Goal: Task Accomplishment & Management: Use online tool/utility

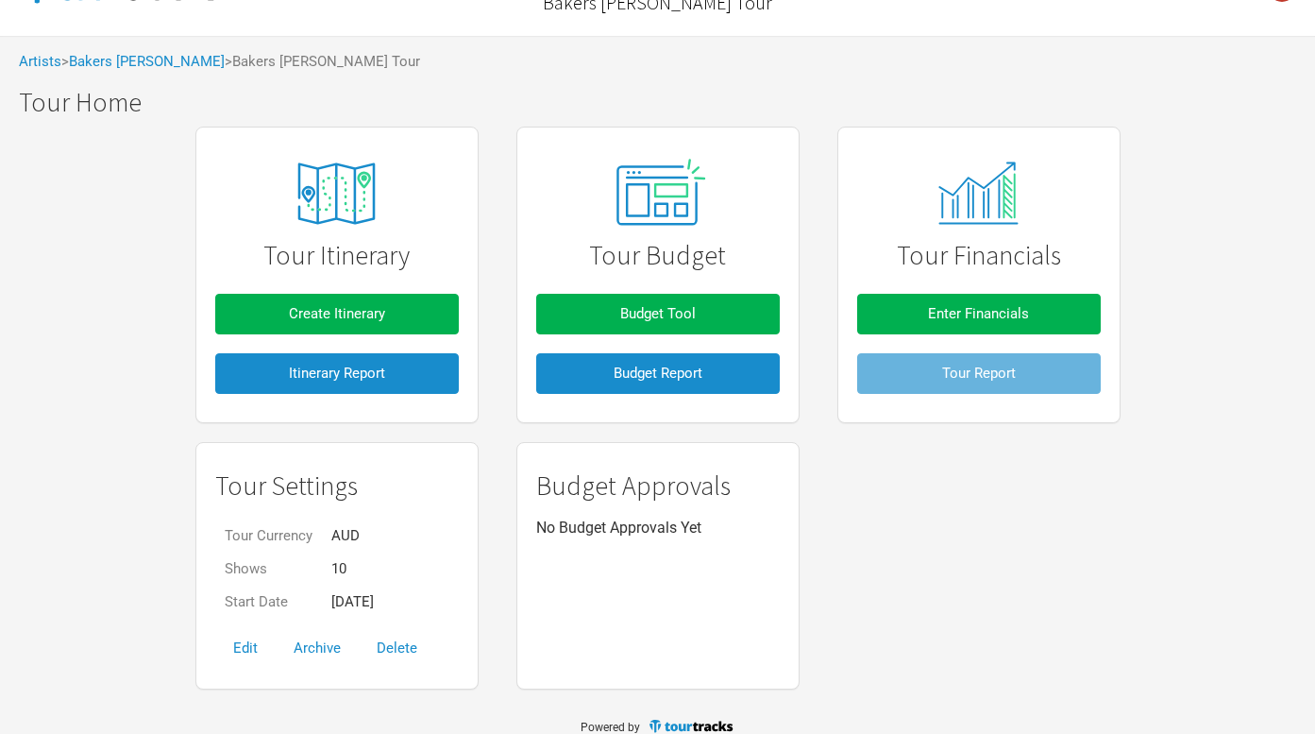
scroll to position [76, 0]
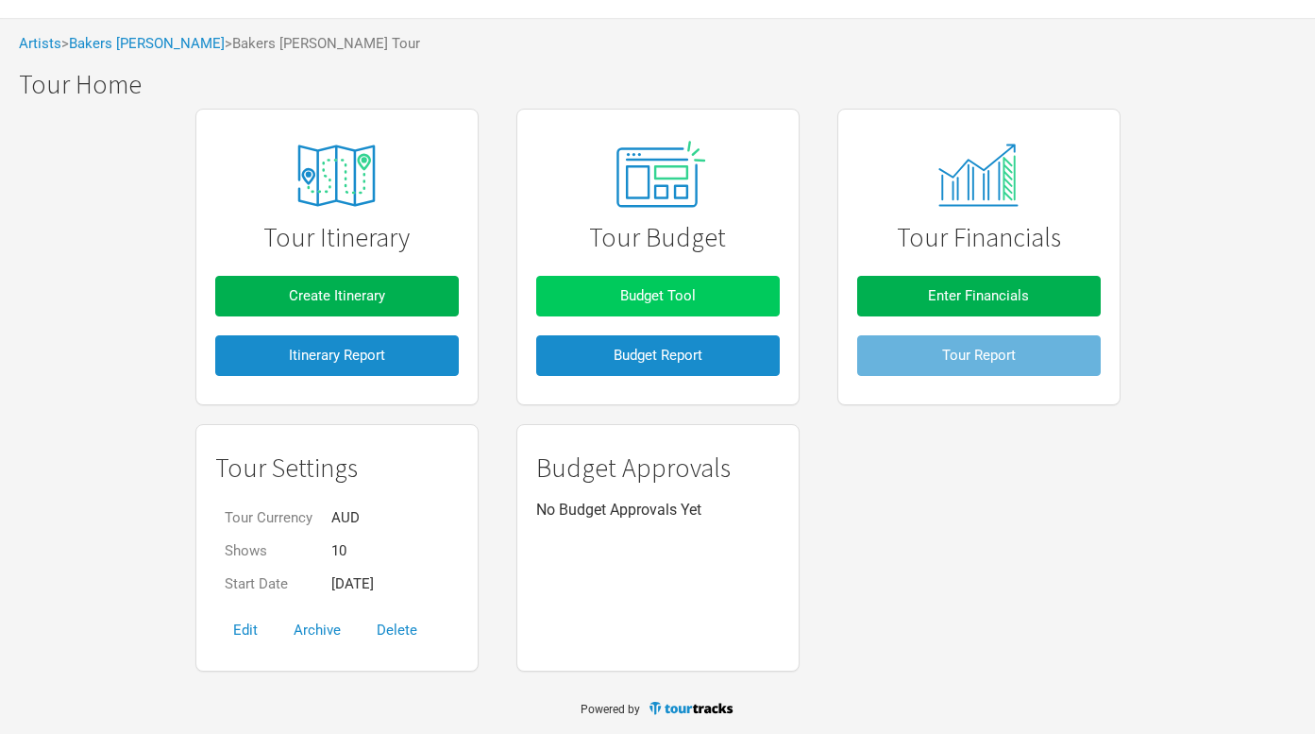
click at [685, 311] on button "Budget Tool" at bounding box center [658, 296] width 244 height 41
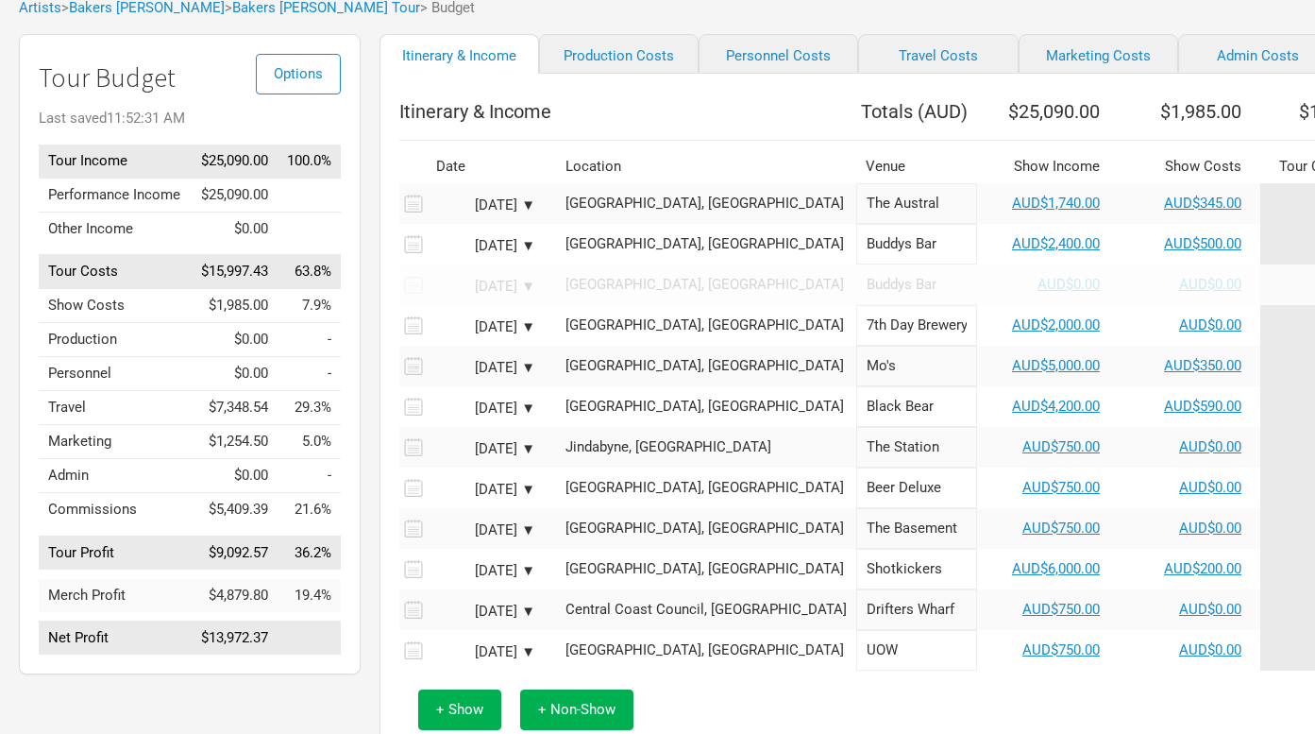
scroll to position [102, 0]
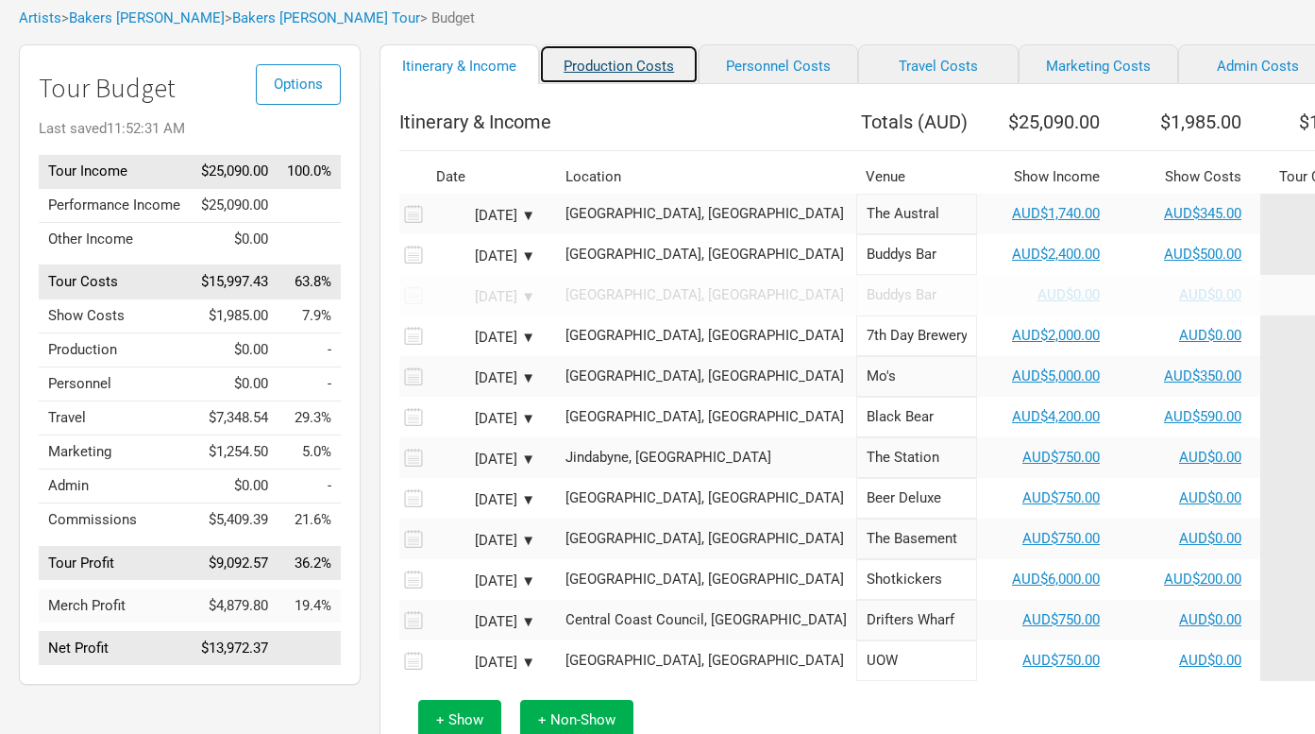
click at [598, 77] on link "Production Costs" at bounding box center [619, 64] width 160 height 40
select select "Shows"
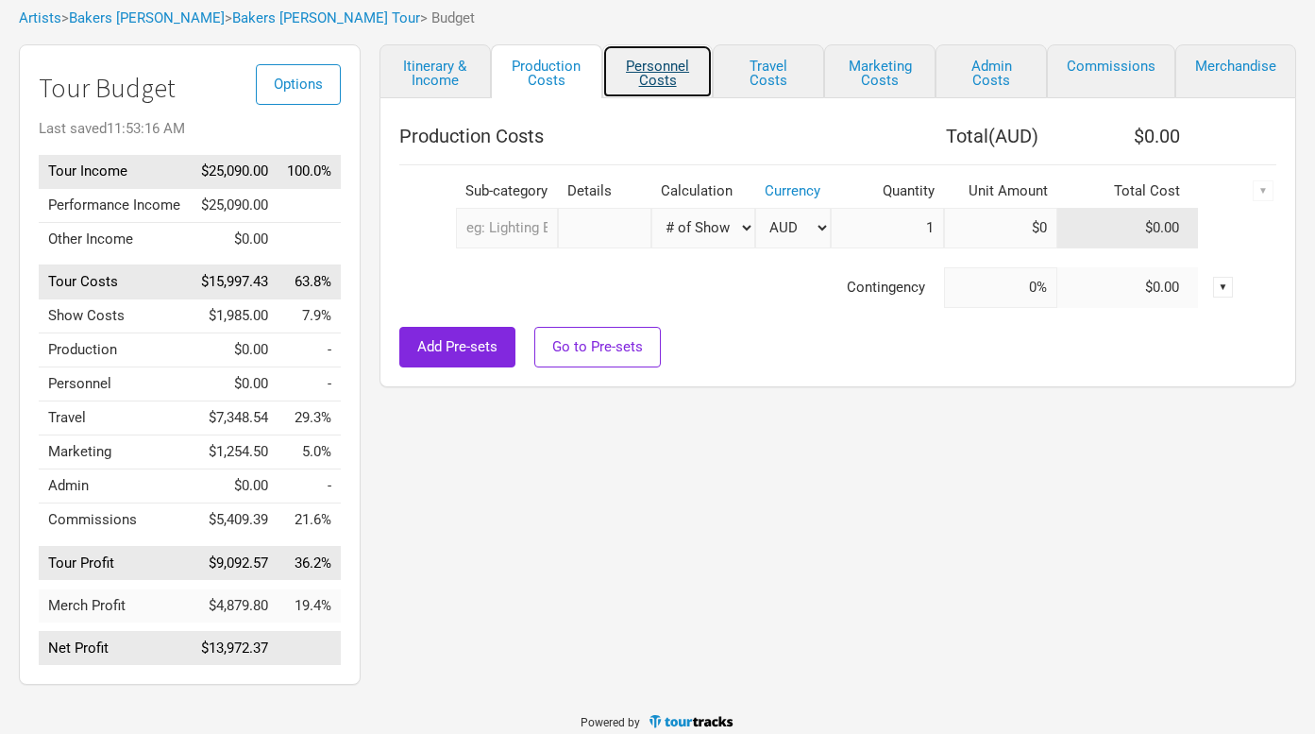
click at [670, 65] on link "Personnel Costs" at bounding box center [657, 71] width 111 height 54
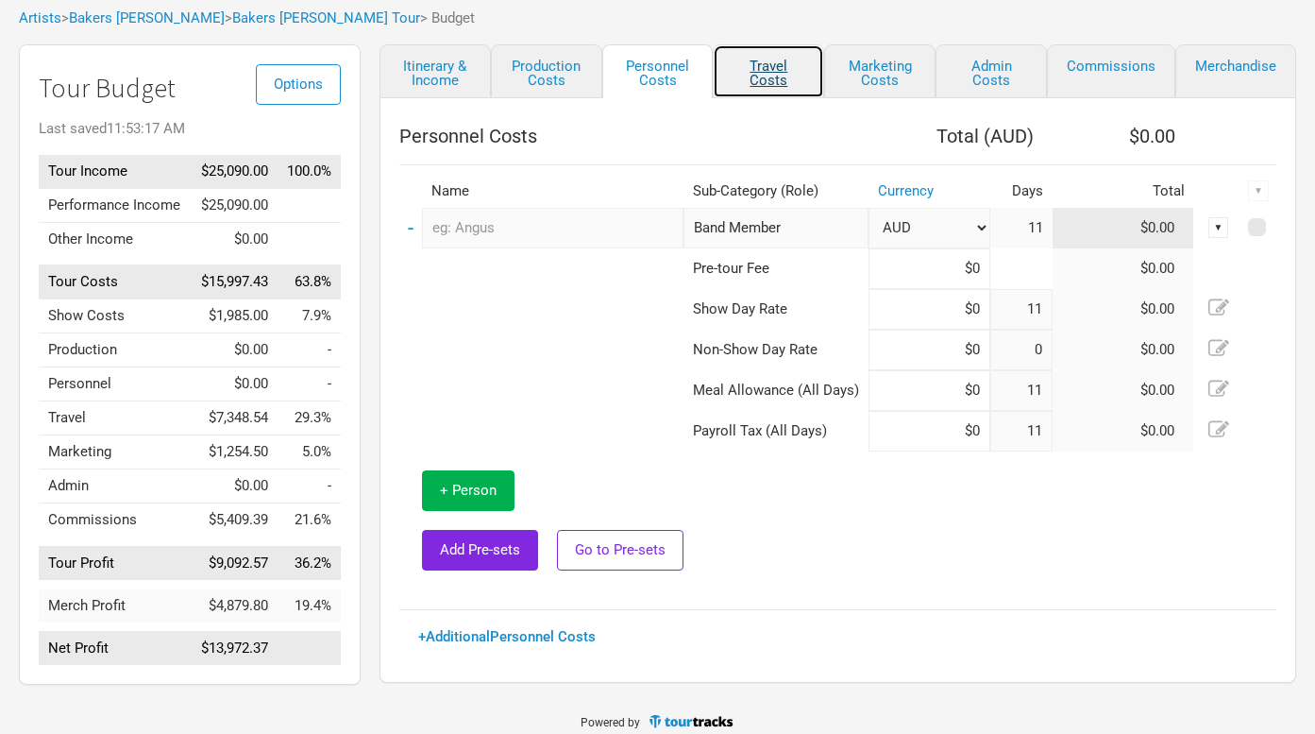
click at [787, 73] on link "Travel Costs" at bounding box center [768, 71] width 111 height 54
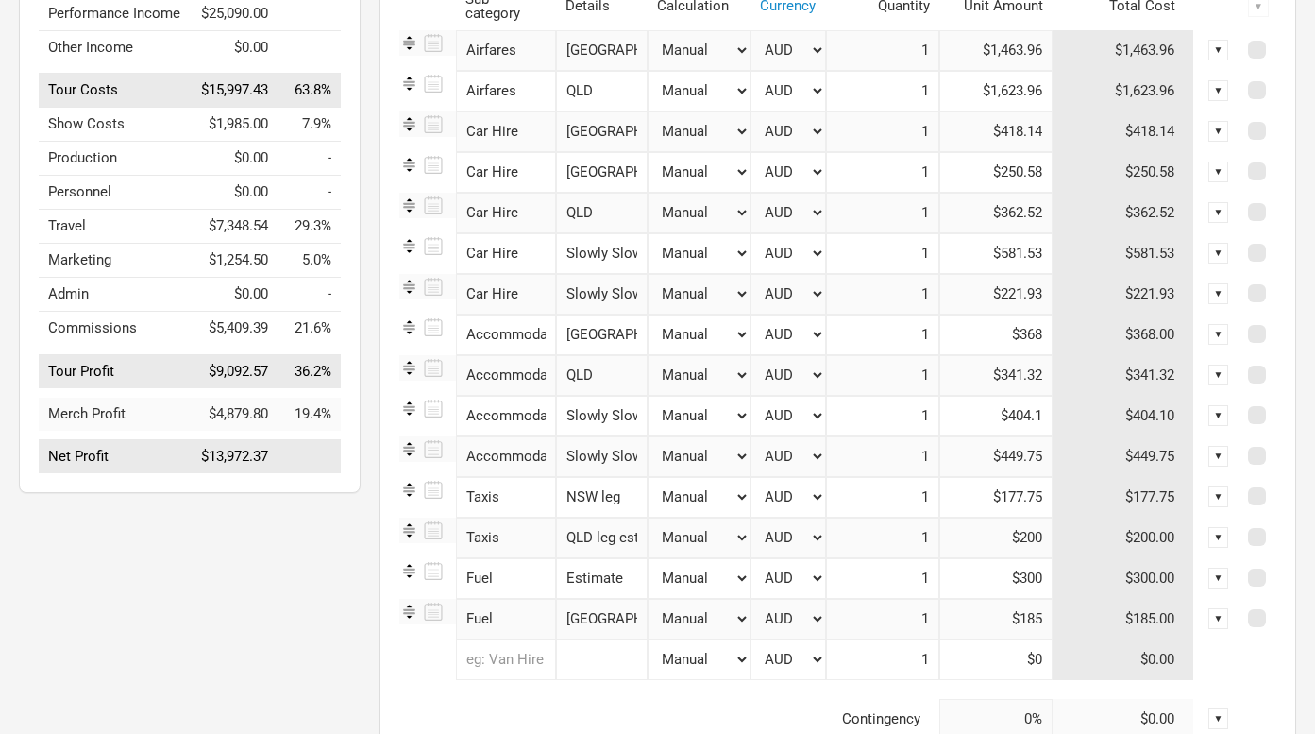
scroll to position [442, 0]
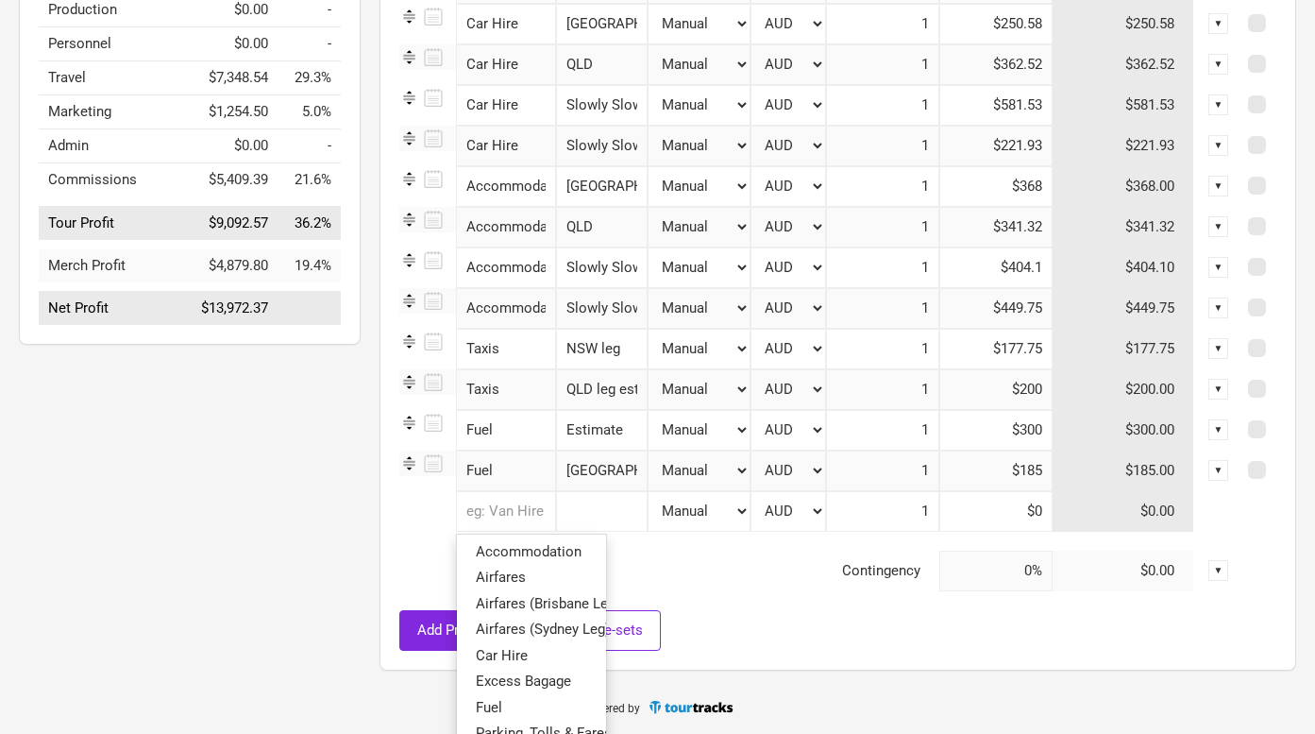
click at [494, 505] on input "text" at bounding box center [506, 511] width 100 height 41
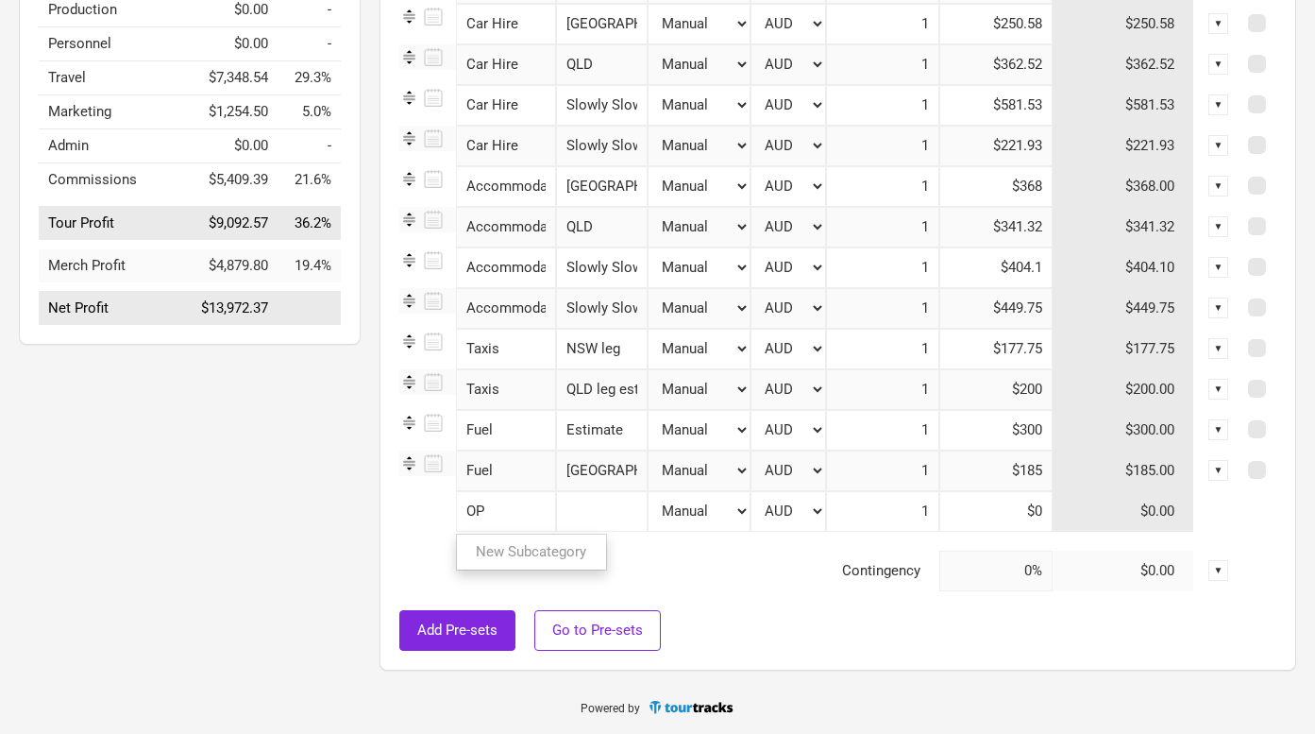
type input "O"
type input "Photog [GEOGRAPHIC_DATA]"
click at [672, 556] on tbody "Airfares 1 selection NSW Manual # of Shows # of Show Days # of Non-Show Days # …" at bounding box center [837, 236] width 877 height 709
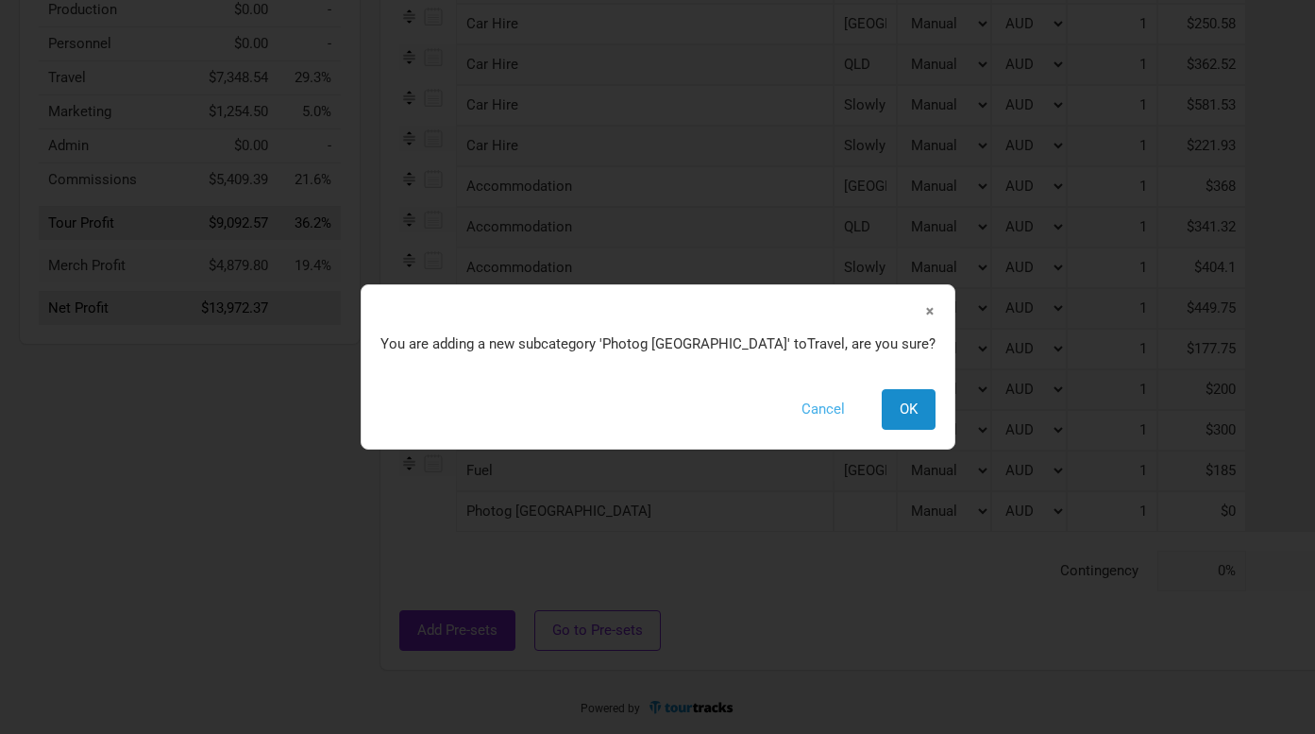
click at [790, 414] on button "Cancel" at bounding box center [823, 409] width 79 height 41
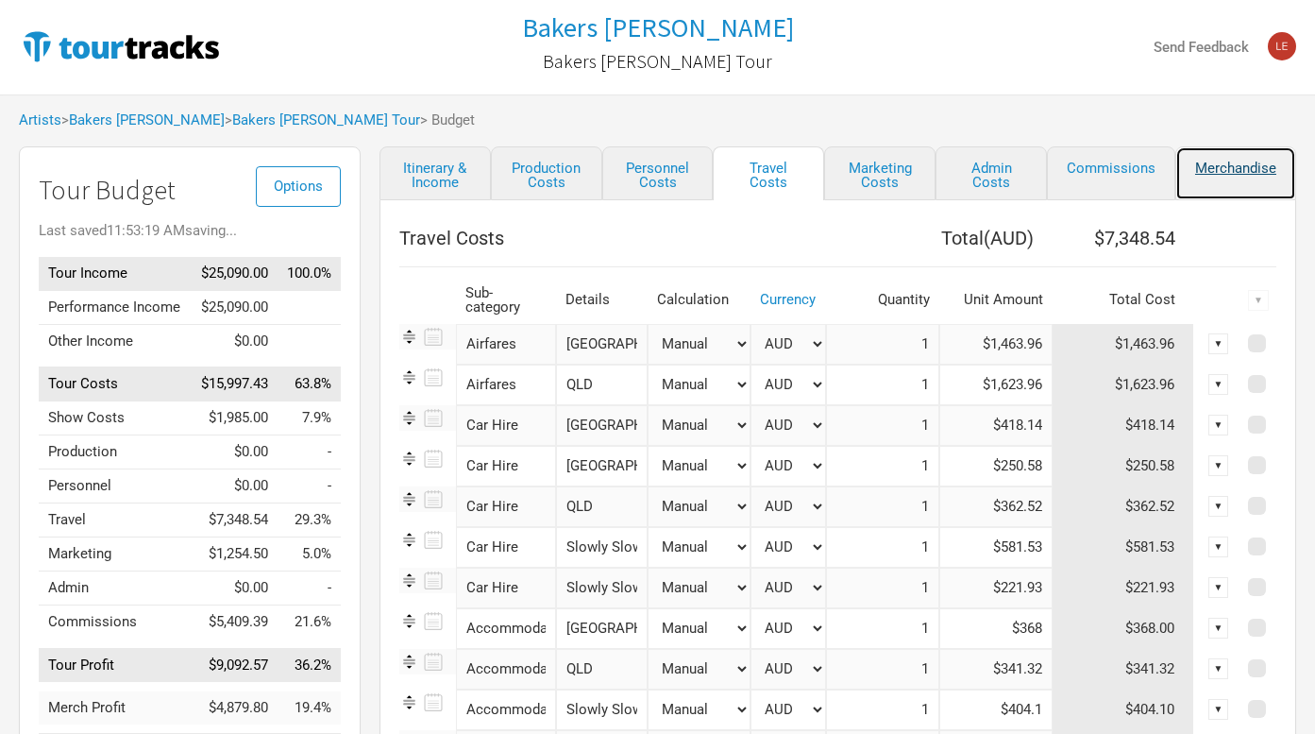
click at [1248, 189] on link "Merchandise" at bounding box center [1235, 173] width 121 height 54
select select "Set Amount"
select select "% of Gross Merch"
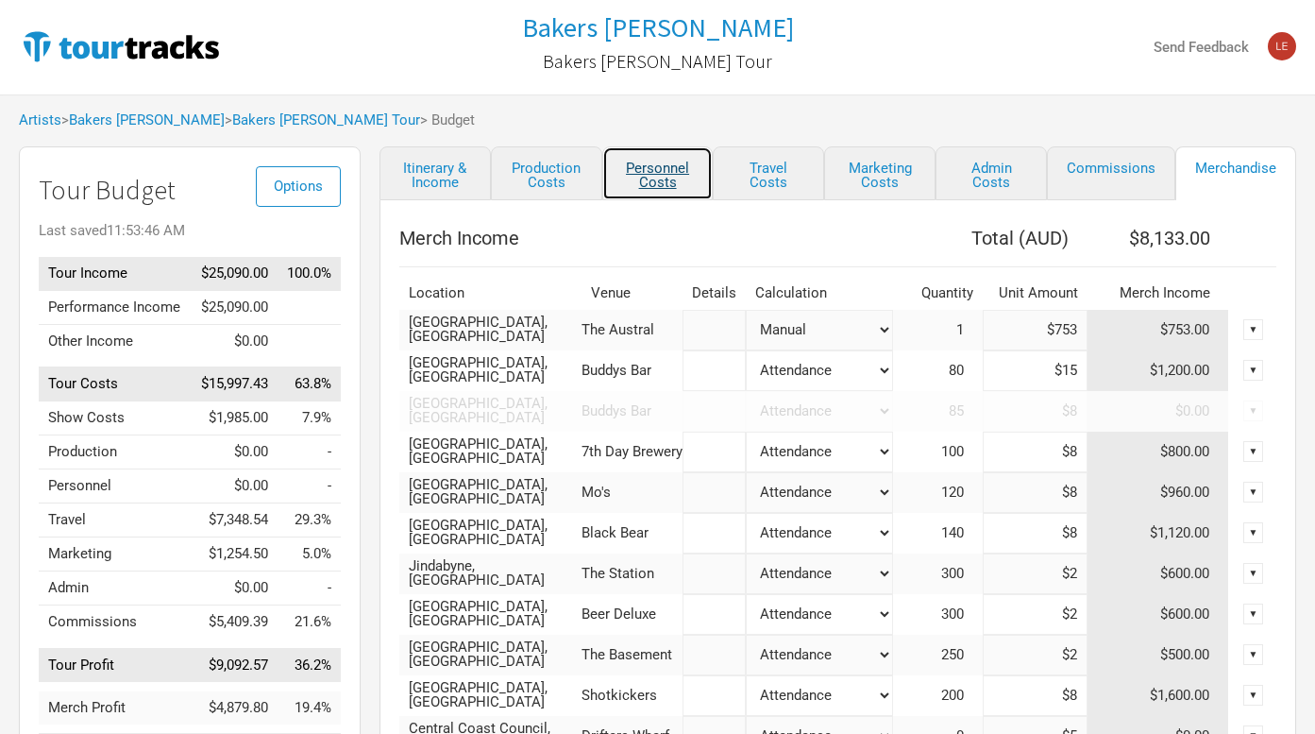
click at [659, 169] on link "Personnel Costs" at bounding box center [657, 173] width 111 height 54
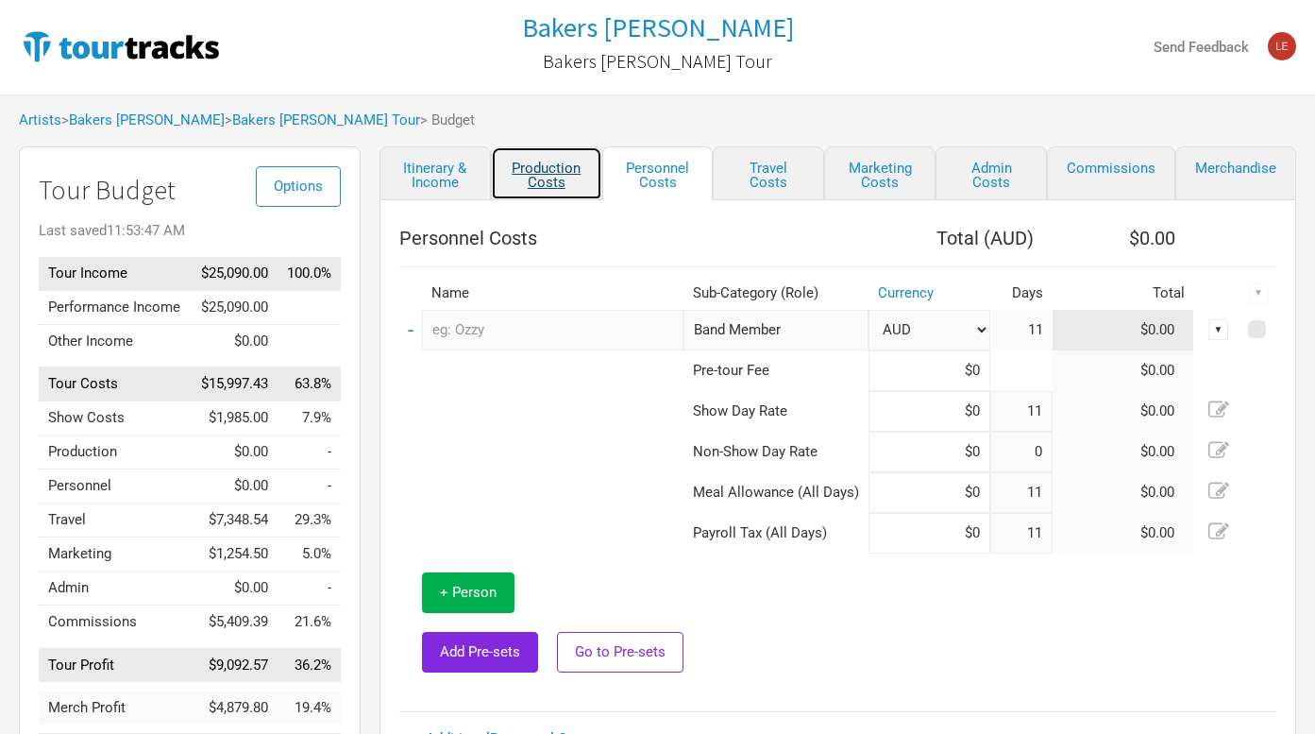
click at [576, 172] on link "Production Costs" at bounding box center [546, 173] width 111 height 54
select select "Shows"
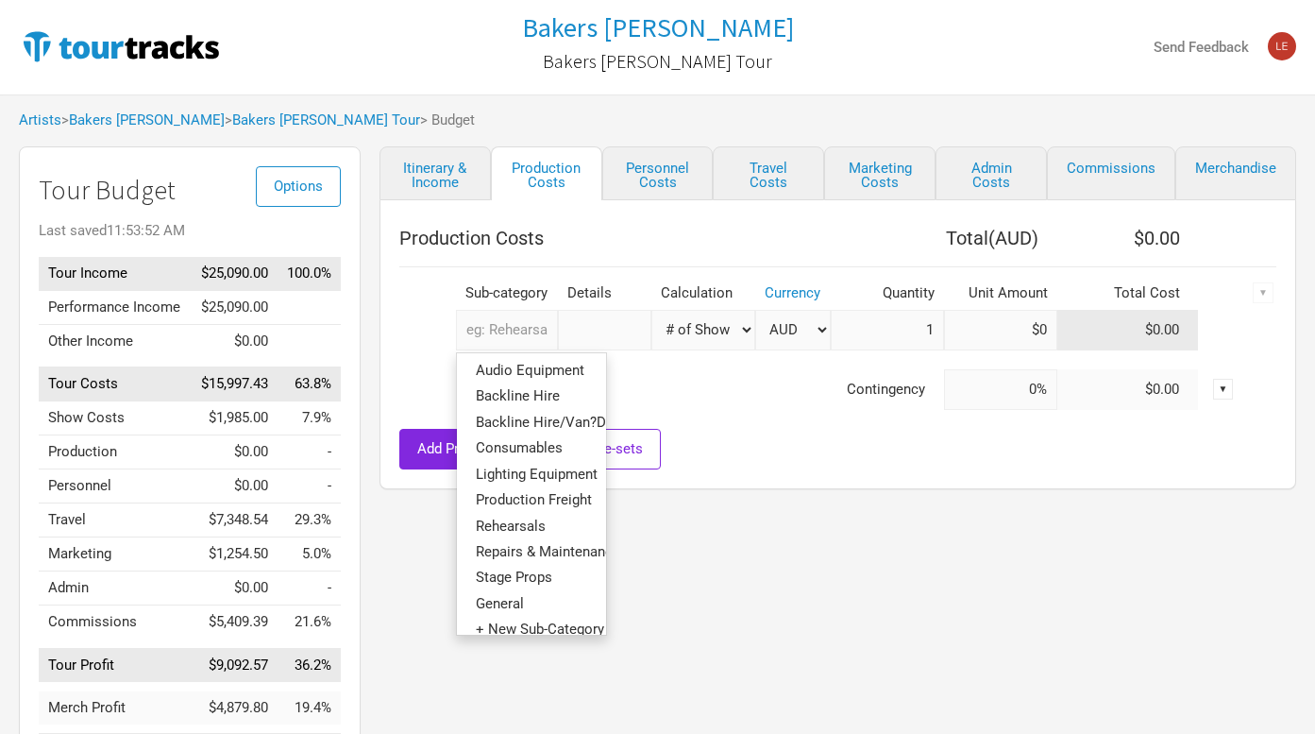
click at [514, 347] on input "text" at bounding box center [507, 330] width 102 height 41
click at [657, 170] on link "Personnel Costs" at bounding box center [657, 173] width 111 height 54
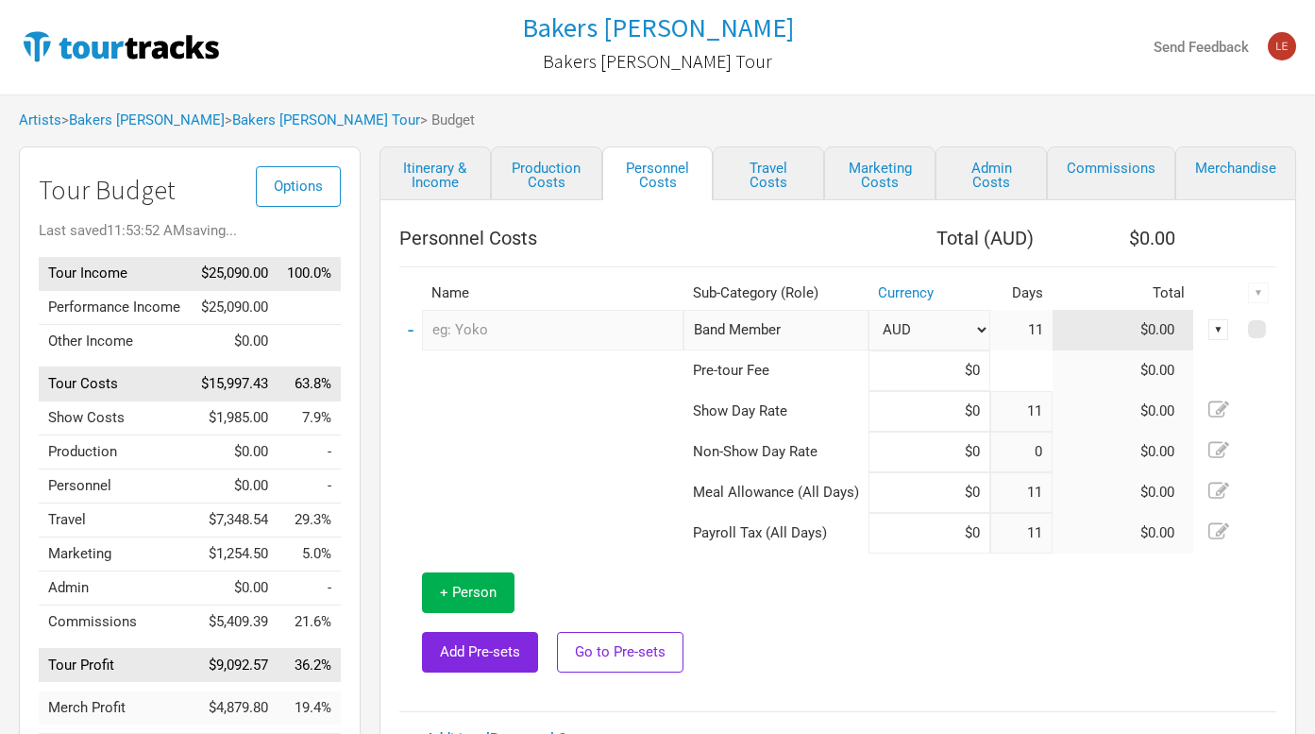
click at [508, 350] on td at bounding box center [541, 370] width 284 height 41
click at [763, 186] on link "Travel Costs" at bounding box center [768, 173] width 111 height 54
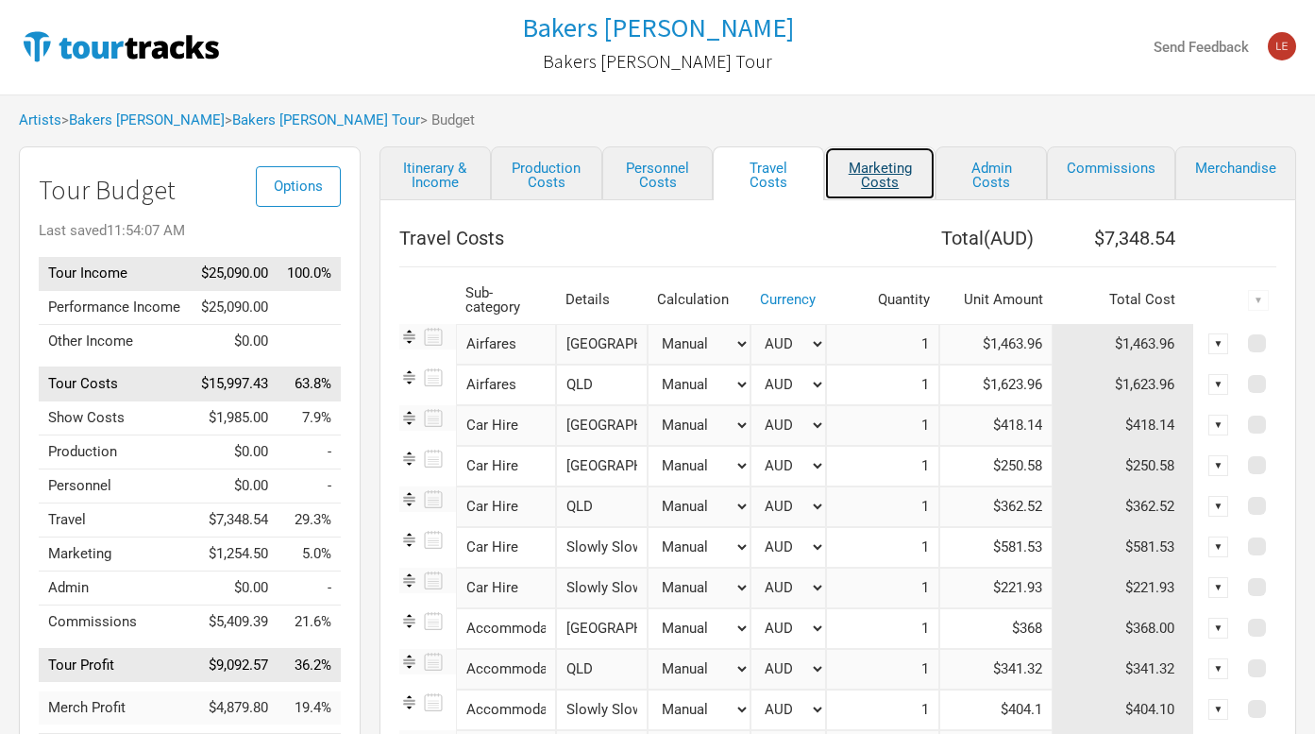
click at [869, 159] on link "Marketing Costs" at bounding box center [879, 173] width 111 height 54
select select "% of Gross"
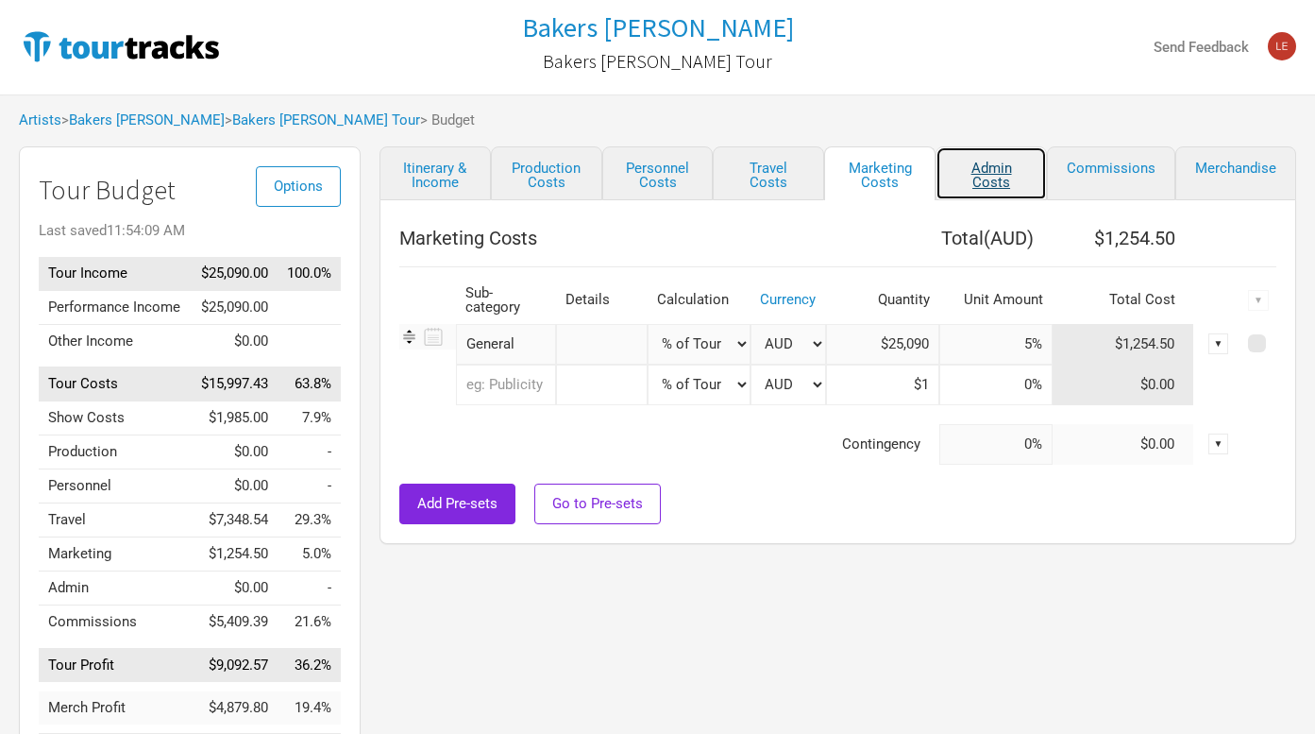
click at [971, 164] on link "Admin Costs" at bounding box center [991, 173] width 111 height 54
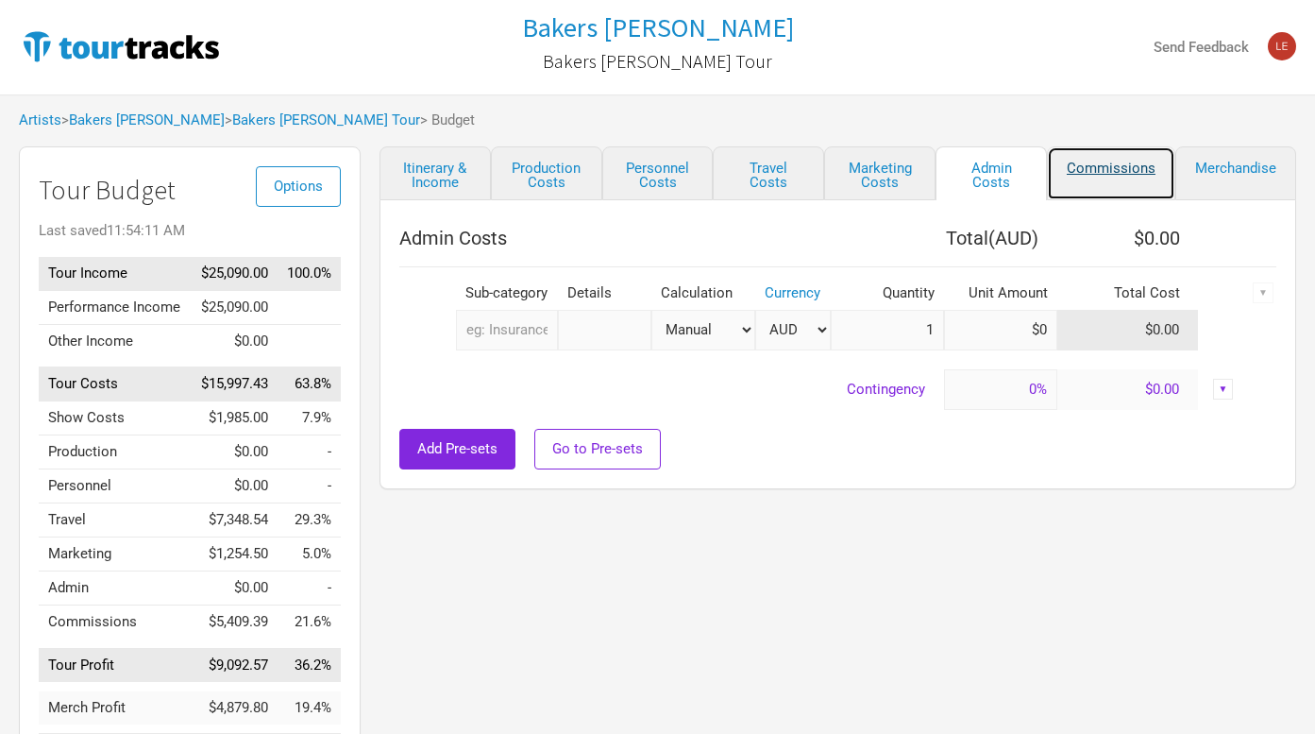
click at [1087, 162] on link "Commissions" at bounding box center [1111, 173] width 128 height 54
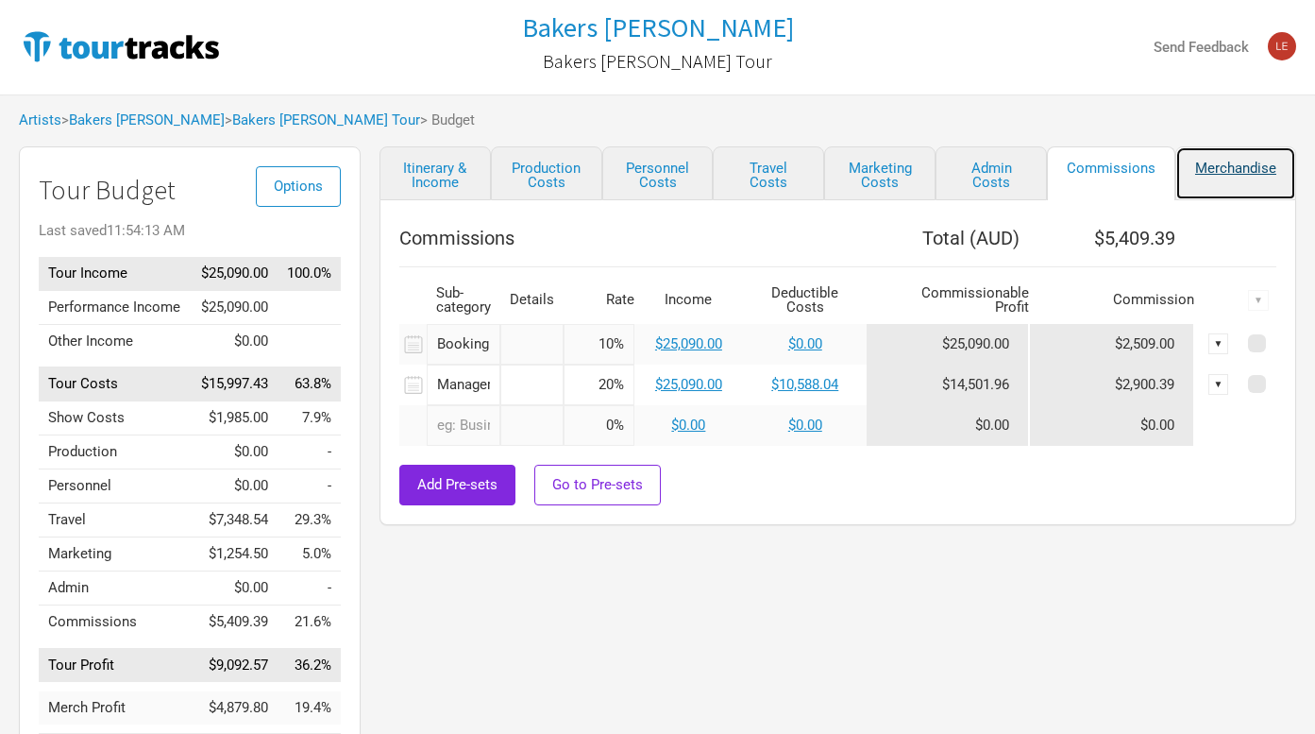
click at [1226, 167] on link "Merchandise" at bounding box center [1235, 173] width 121 height 54
select select "Set Amount"
select select "% of Gross Merch"
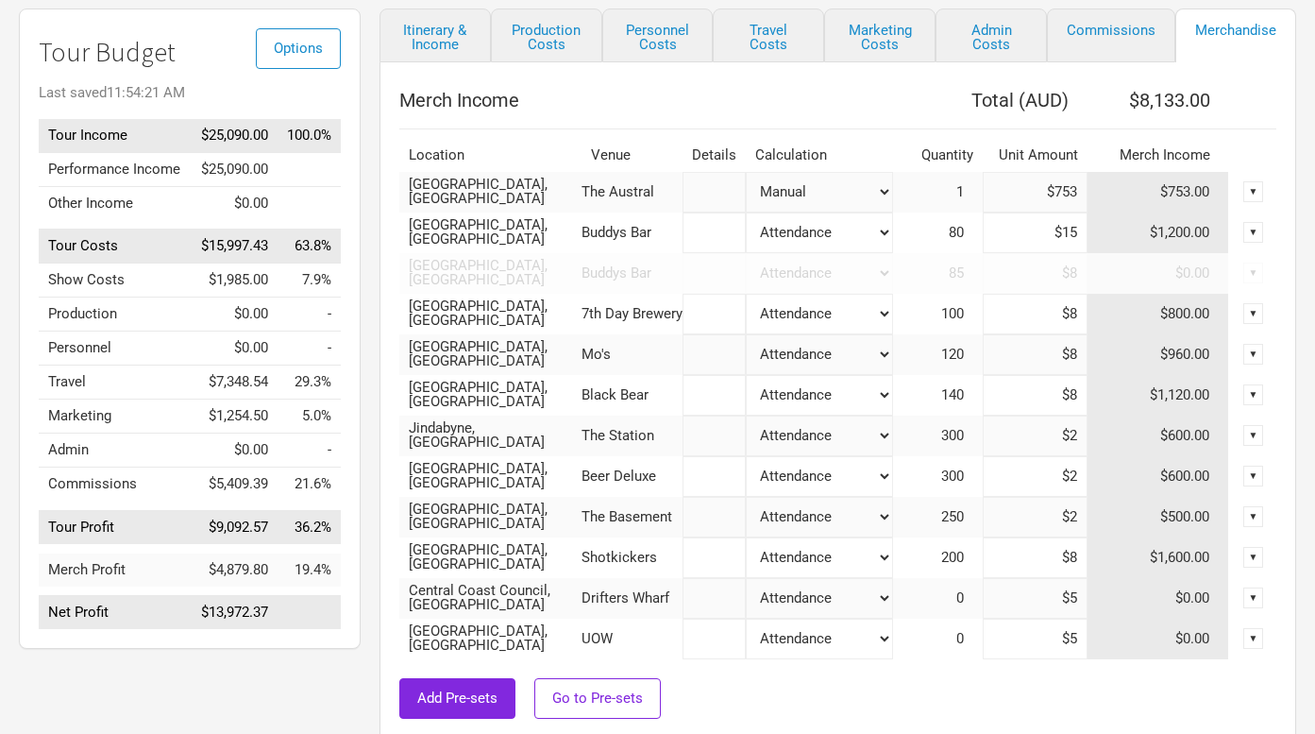
scroll to position [147, 0]
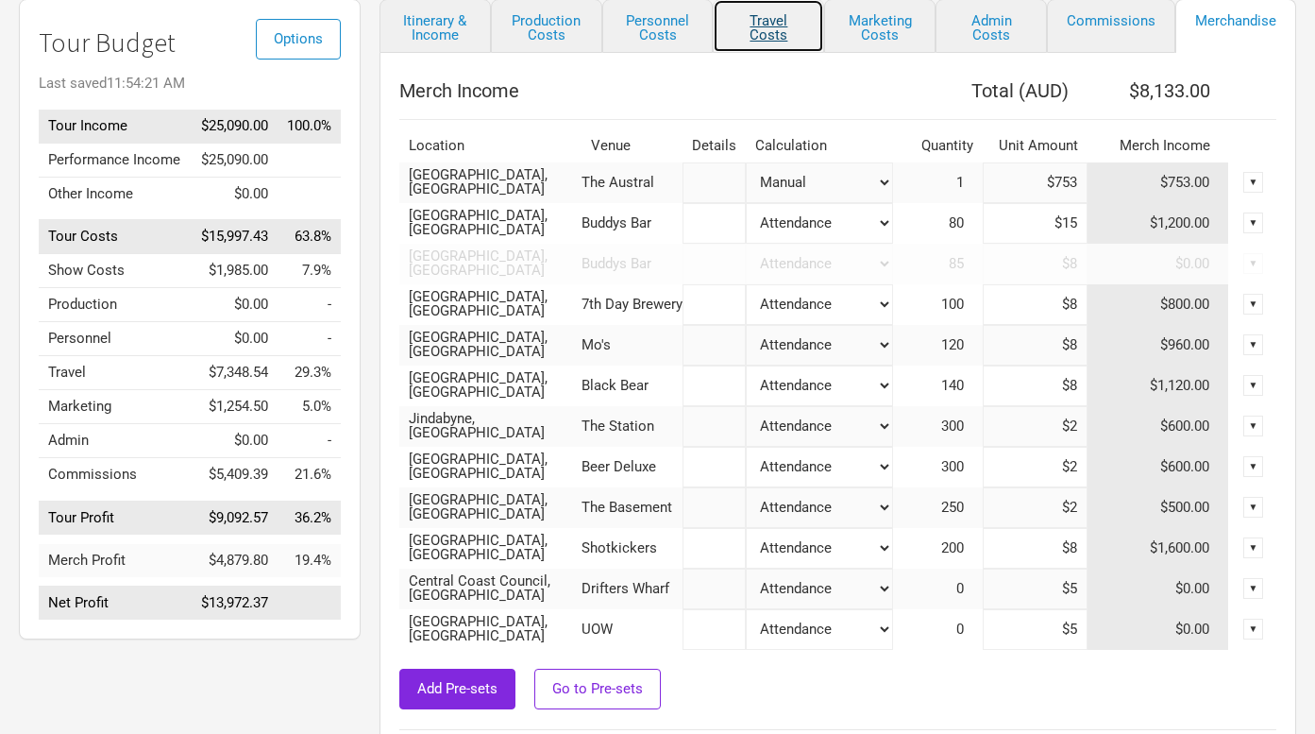
click at [754, 25] on link "Travel Costs" at bounding box center [768, 26] width 111 height 54
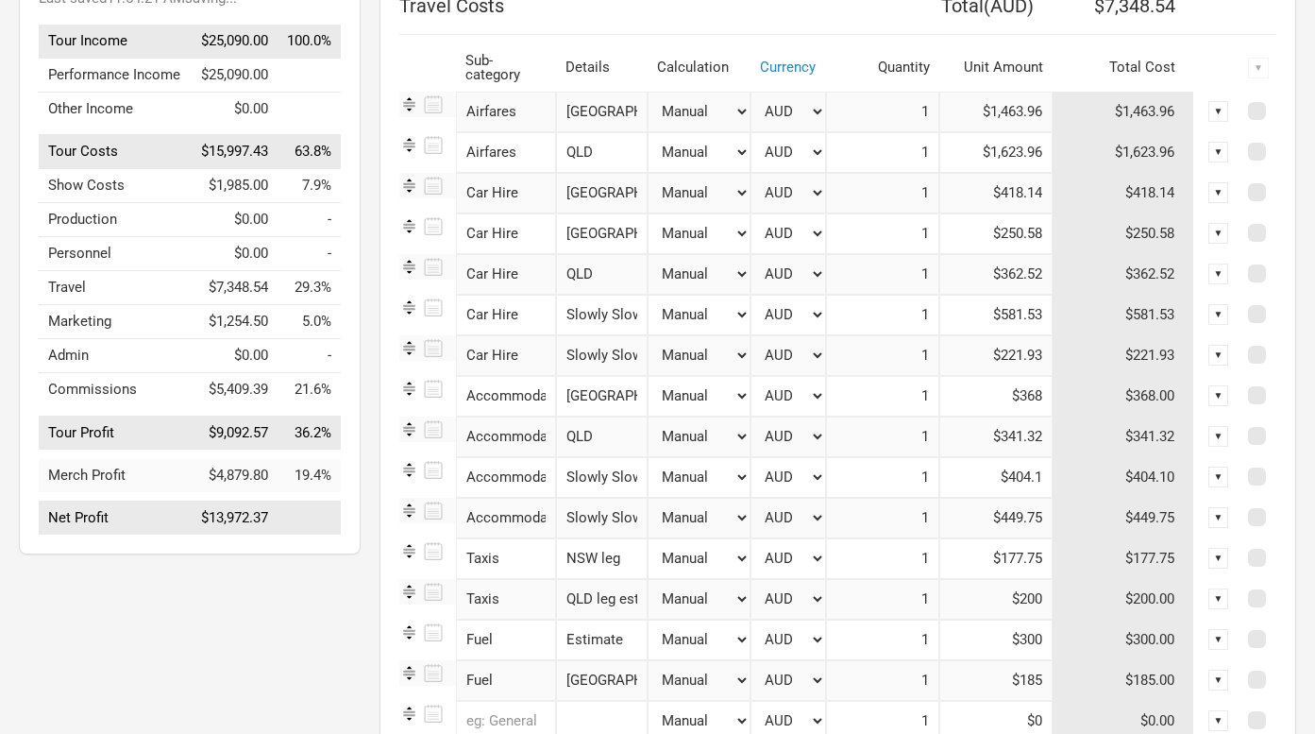
scroll to position [236, 0]
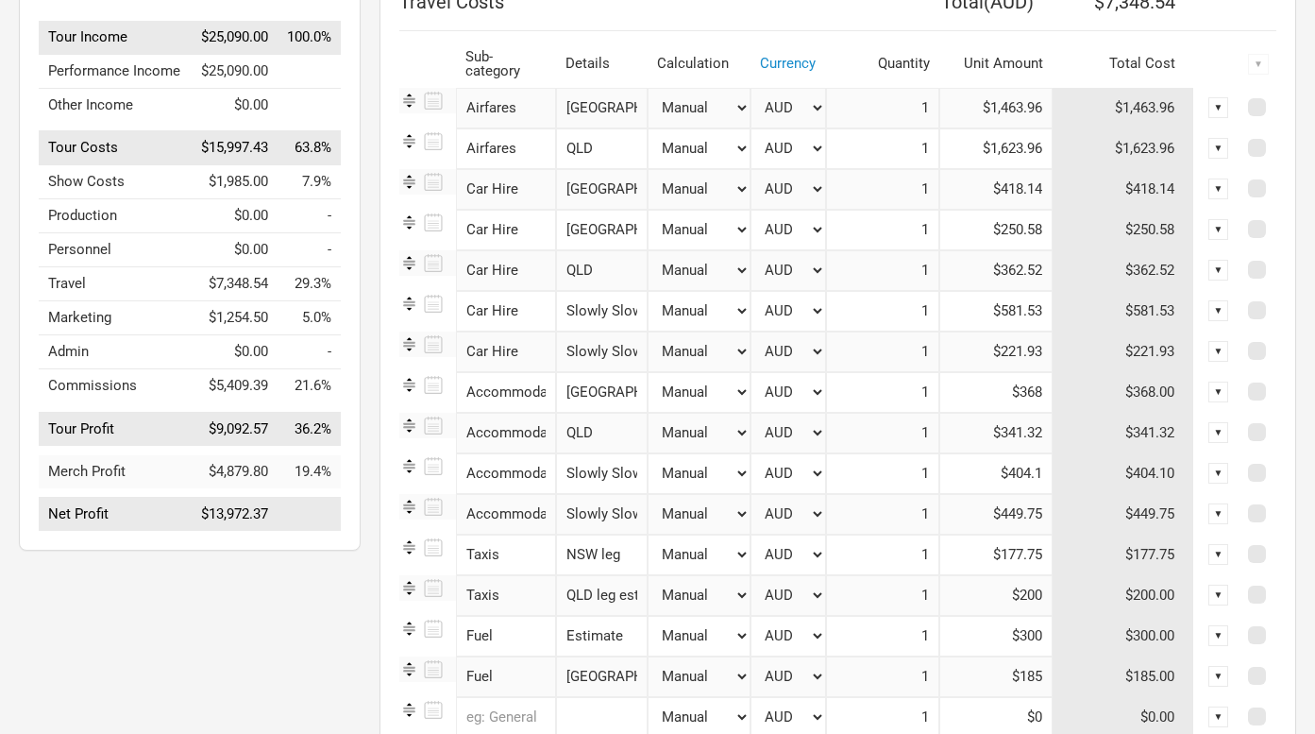
click at [1029, 308] on input "$581.53" at bounding box center [995, 311] width 113 height 41
click at [1018, 315] on input "$581.53" at bounding box center [995, 311] width 113 height 41
type input "$555.26"
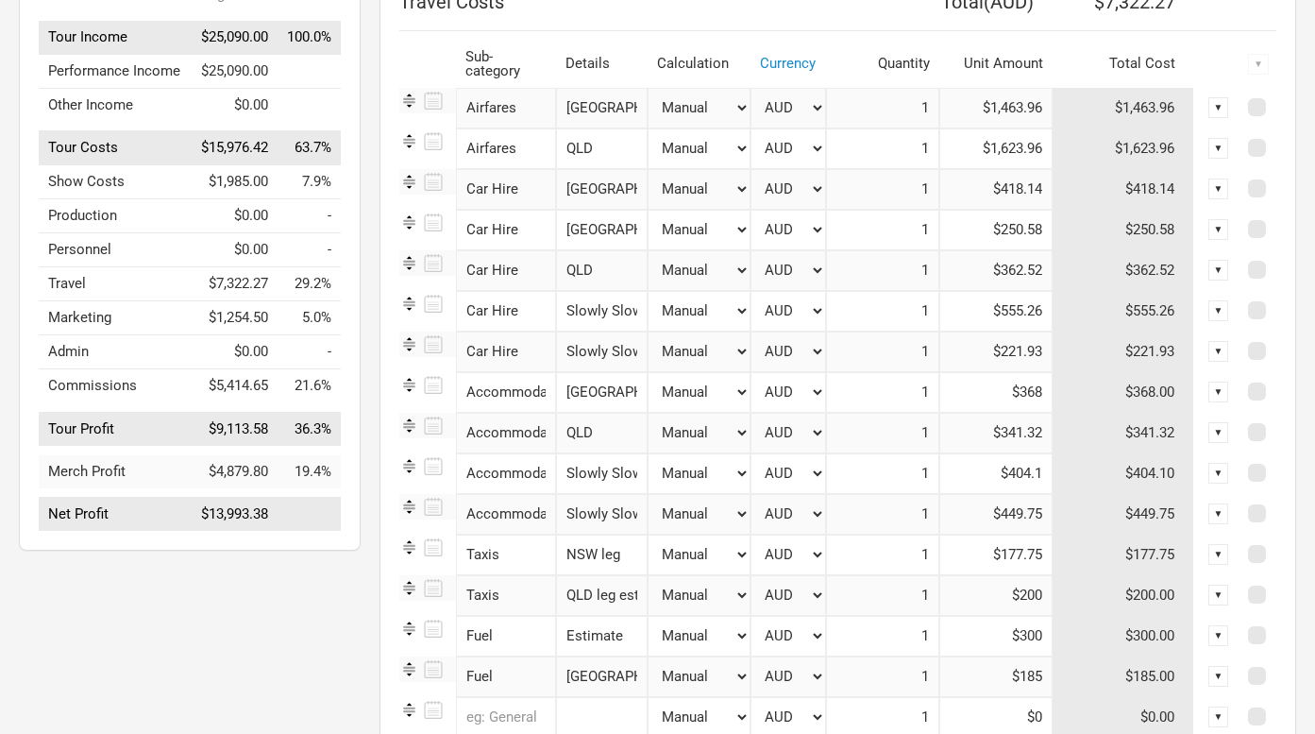
click at [864, 350] on input "1" at bounding box center [882, 351] width 113 height 41
click at [613, 348] on input "Slowly Slowly November" at bounding box center [602, 351] width 92 height 41
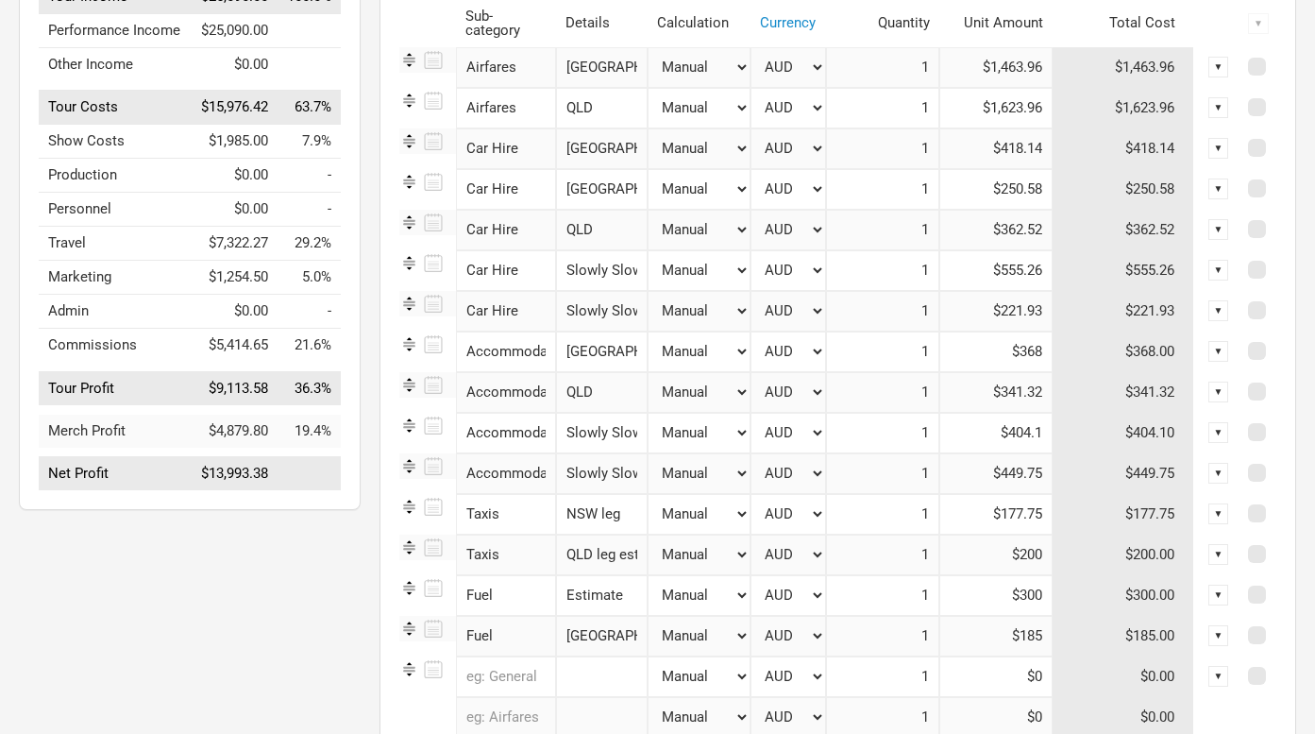
scroll to position [302, 0]
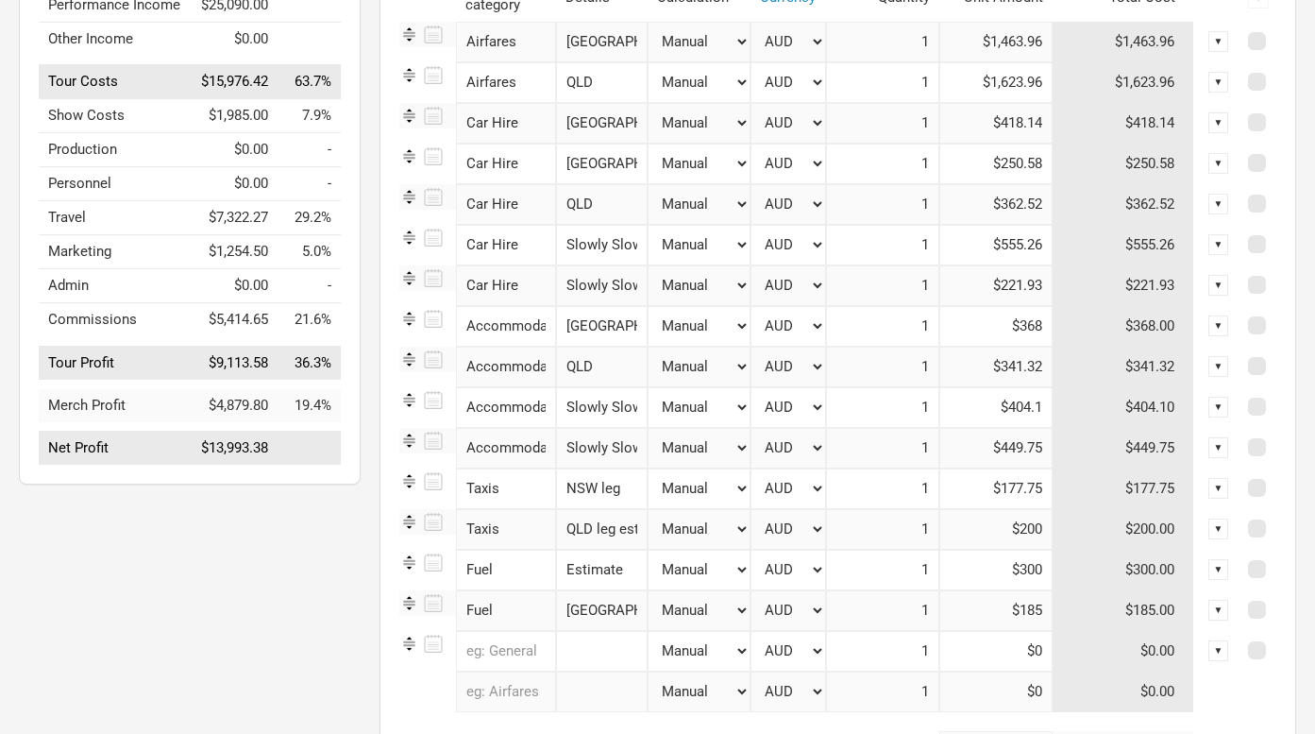
click at [615, 326] on input "[GEOGRAPHIC_DATA]" at bounding box center [602, 326] width 92 height 41
click at [1023, 334] on input "$368" at bounding box center [995, 326] width 113 height 41
type input "$3"
type input "$373.15"
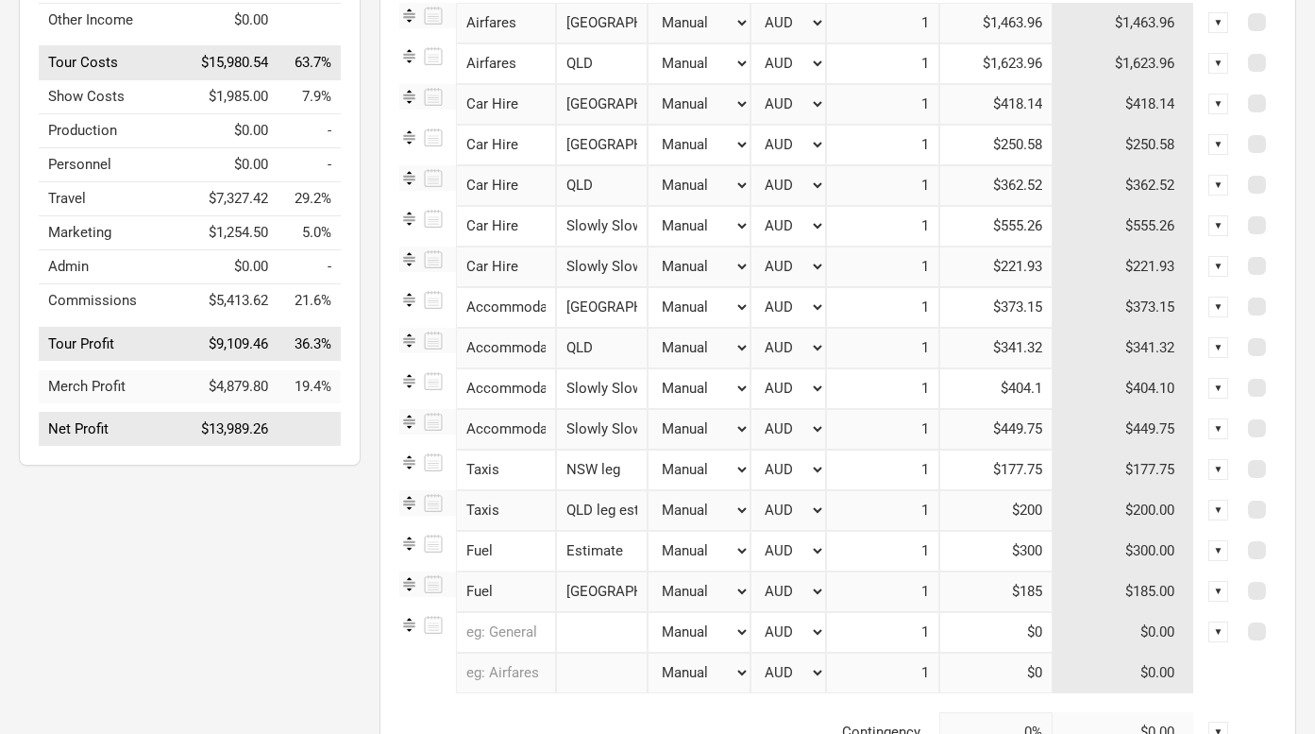
scroll to position [346, 0]
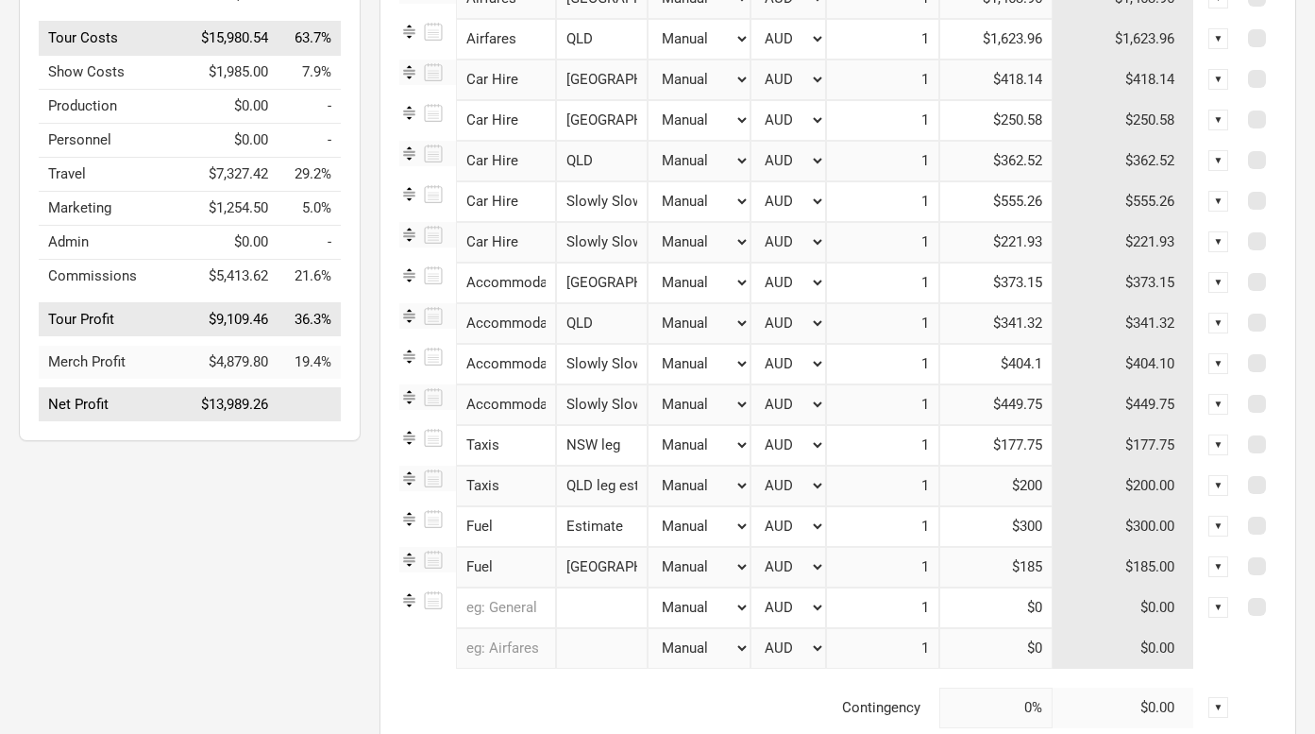
click at [623, 519] on input "Estimate" at bounding box center [602, 526] width 92 height 41
click at [631, 491] on input "QLD leg estimate" at bounding box center [602, 485] width 92 height 41
type input "QLD leg"
click at [1036, 496] on input "$200" at bounding box center [995, 485] width 113 height 41
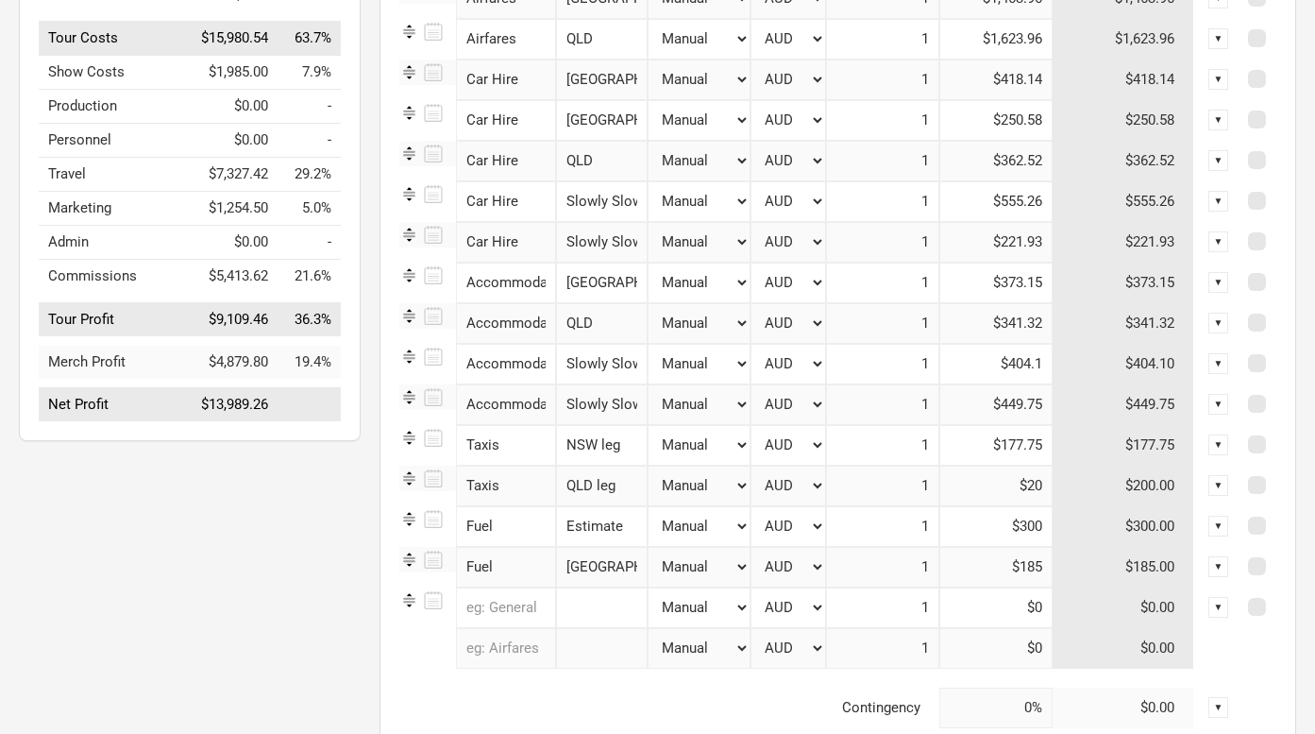
type input "$2"
type input "$178"
click at [1001, 556] on input "$185" at bounding box center [995, 567] width 113 height 41
click at [1001, 518] on input "$300" at bounding box center [995, 526] width 113 height 41
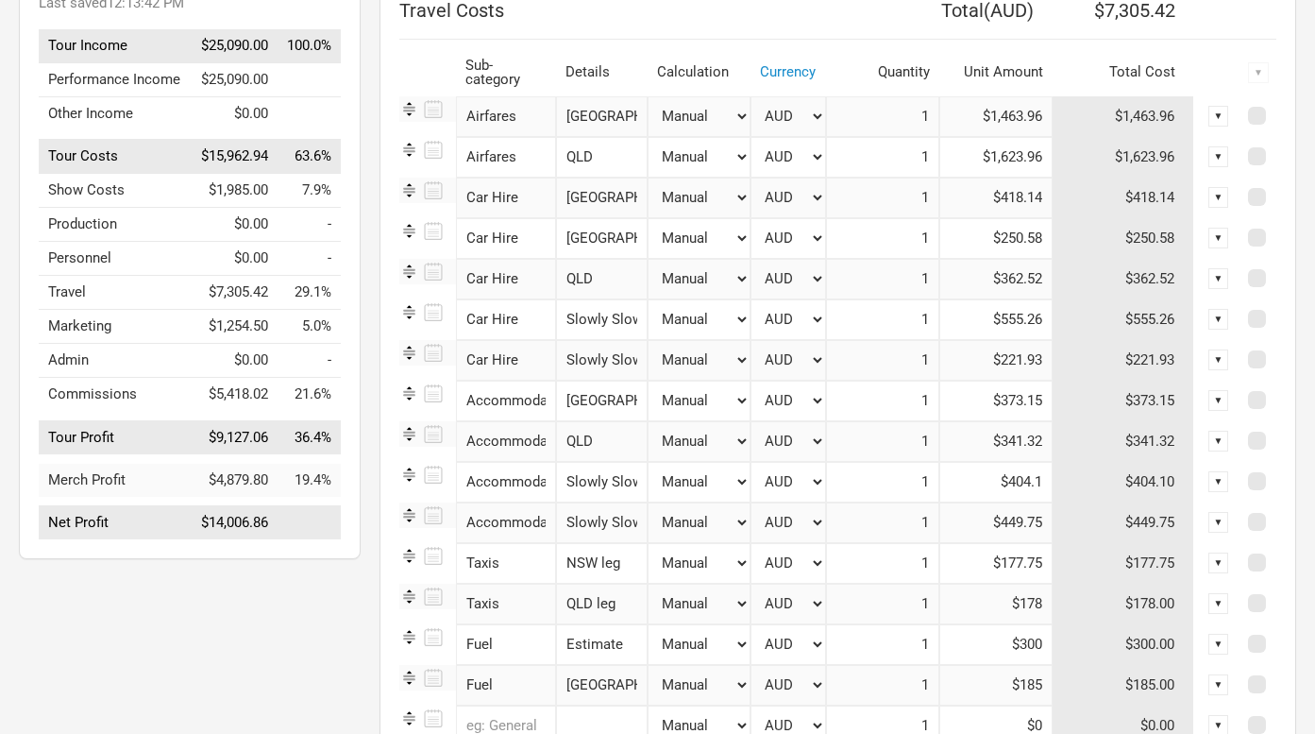
scroll to position [211, 0]
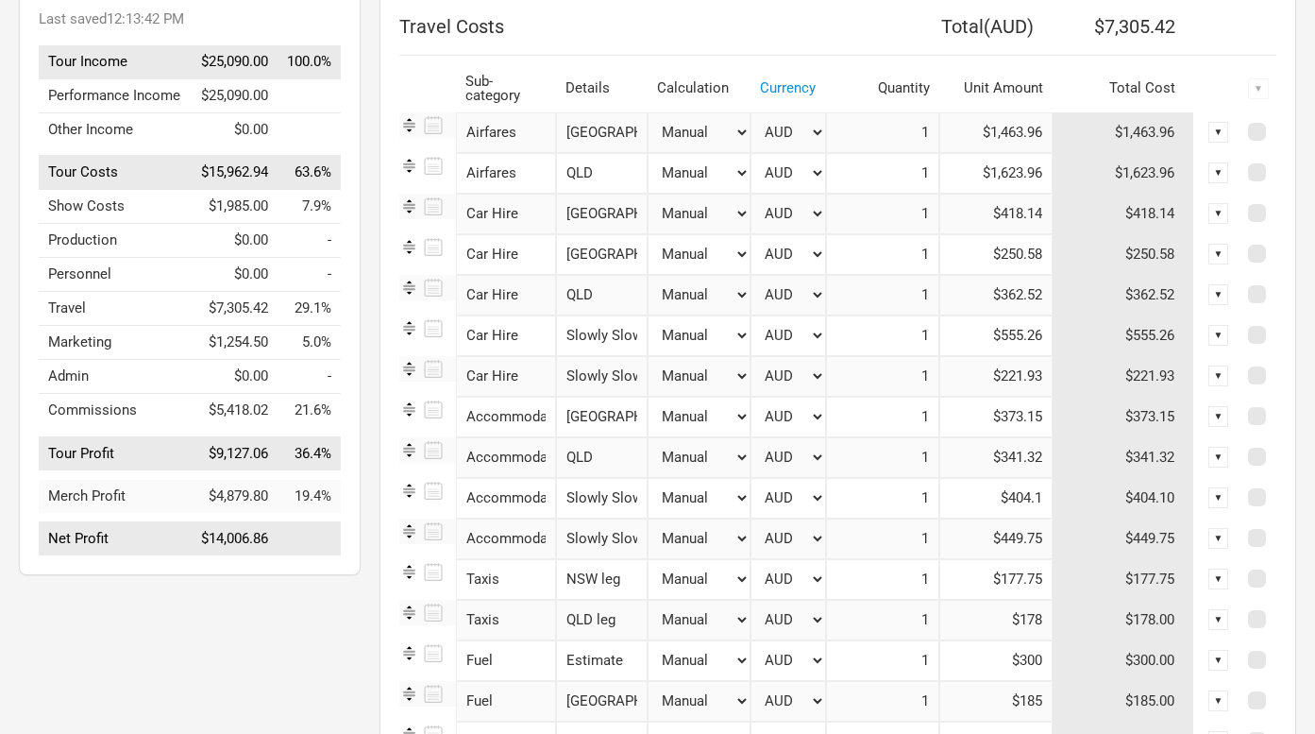
click at [598, 79] on th "Details" at bounding box center [602, 88] width 92 height 47
drag, startPoint x: 647, startPoint y: 85, endPoint x: 711, endPoint y: 85, distance: 64.2
click at [711, 85] on th "Calculation" at bounding box center [699, 88] width 103 height 47
click at [601, 85] on th "Details" at bounding box center [602, 88] width 92 height 47
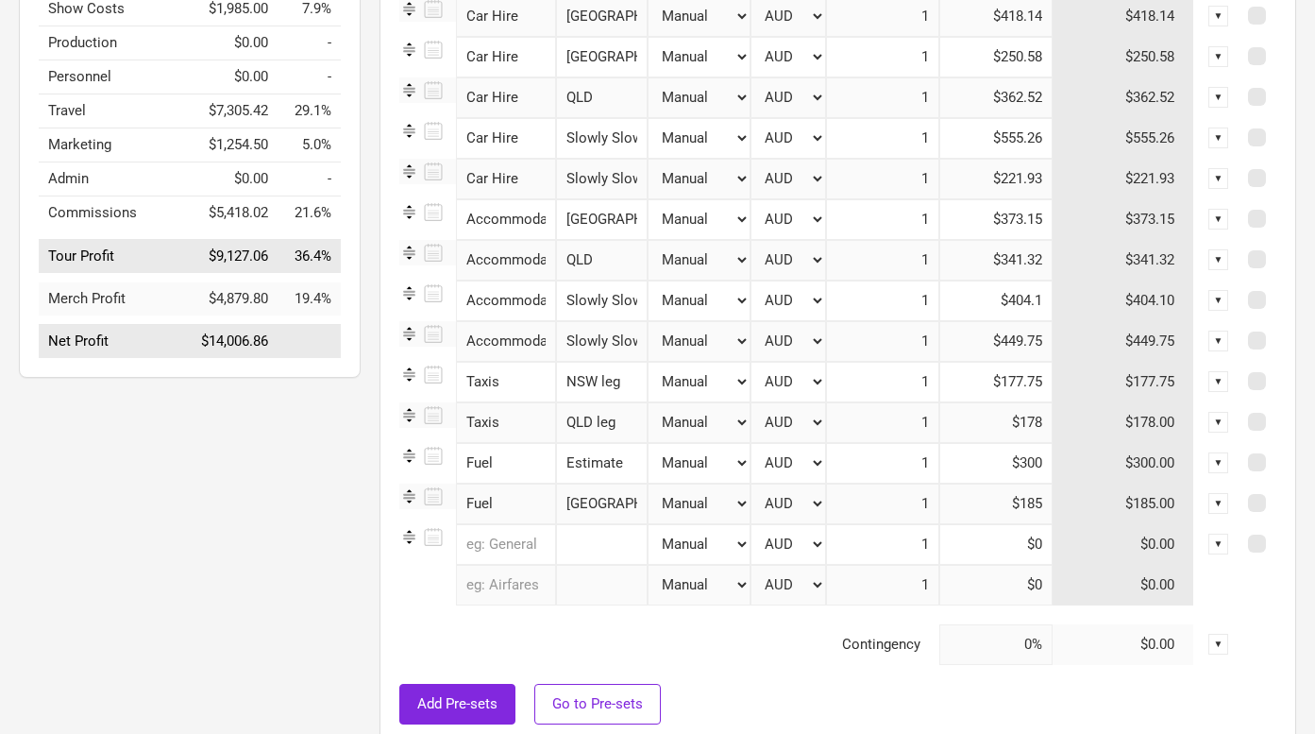
scroll to position [414, 0]
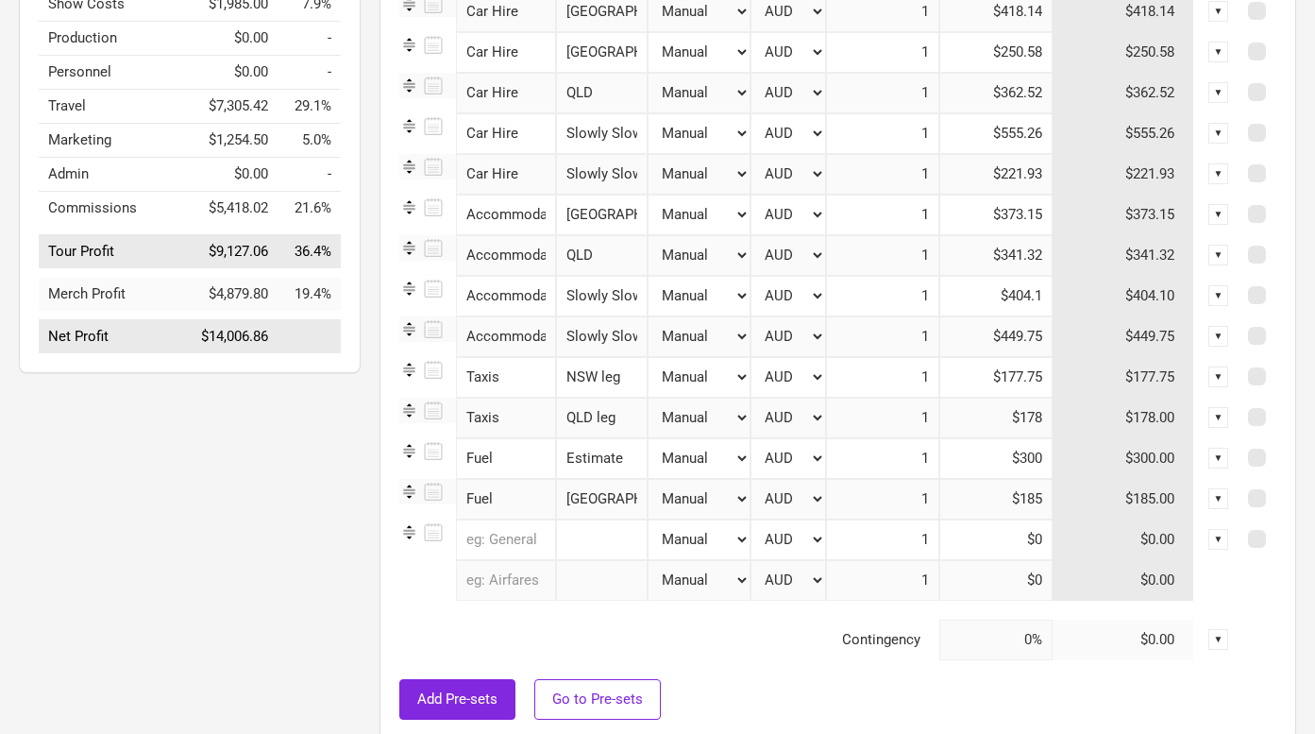
click at [504, 549] on input "text" at bounding box center [506, 539] width 100 height 41
type input "FUE"
type input "FU"
type input "F"
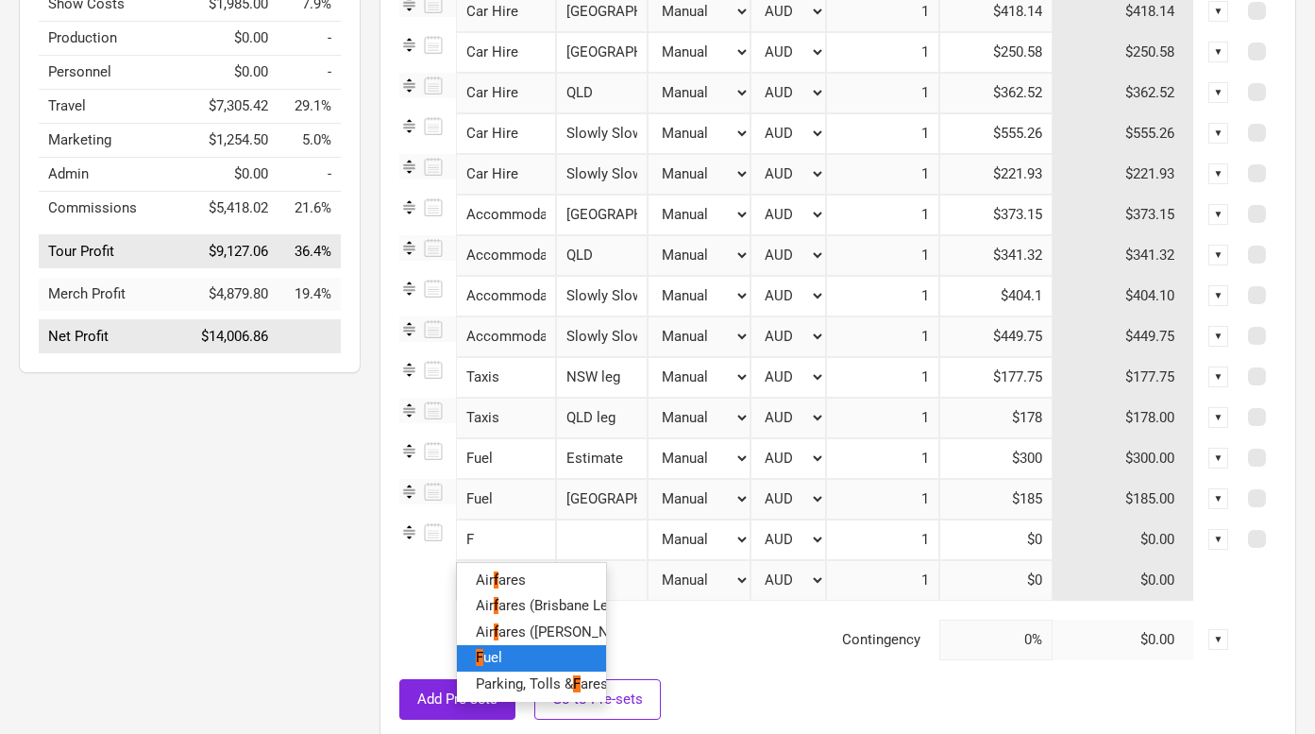
click at [521, 659] on link "F uel" at bounding box center [531, 657] width 149 height 25
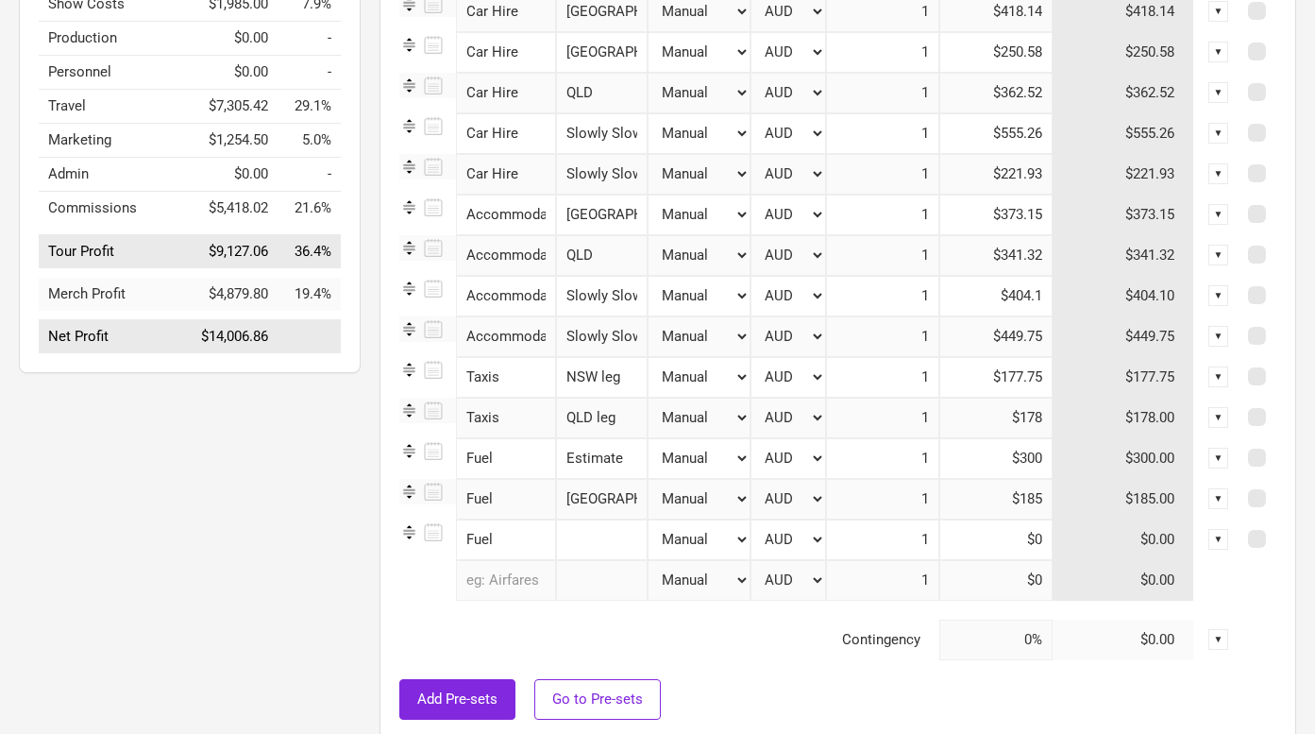
click at [599, 548] on input "text" at bounding box center [602, 539] width 92 height 41
type input "[GEOGRAPHIC_DATA]"
click at [1034, 547] on input at bounding box center [995, 539] width 113 height 41
type input "$0"
click at [617, 331] on input "Slowly Slowly November" at bounding box center [602, 336] width 92 height 41
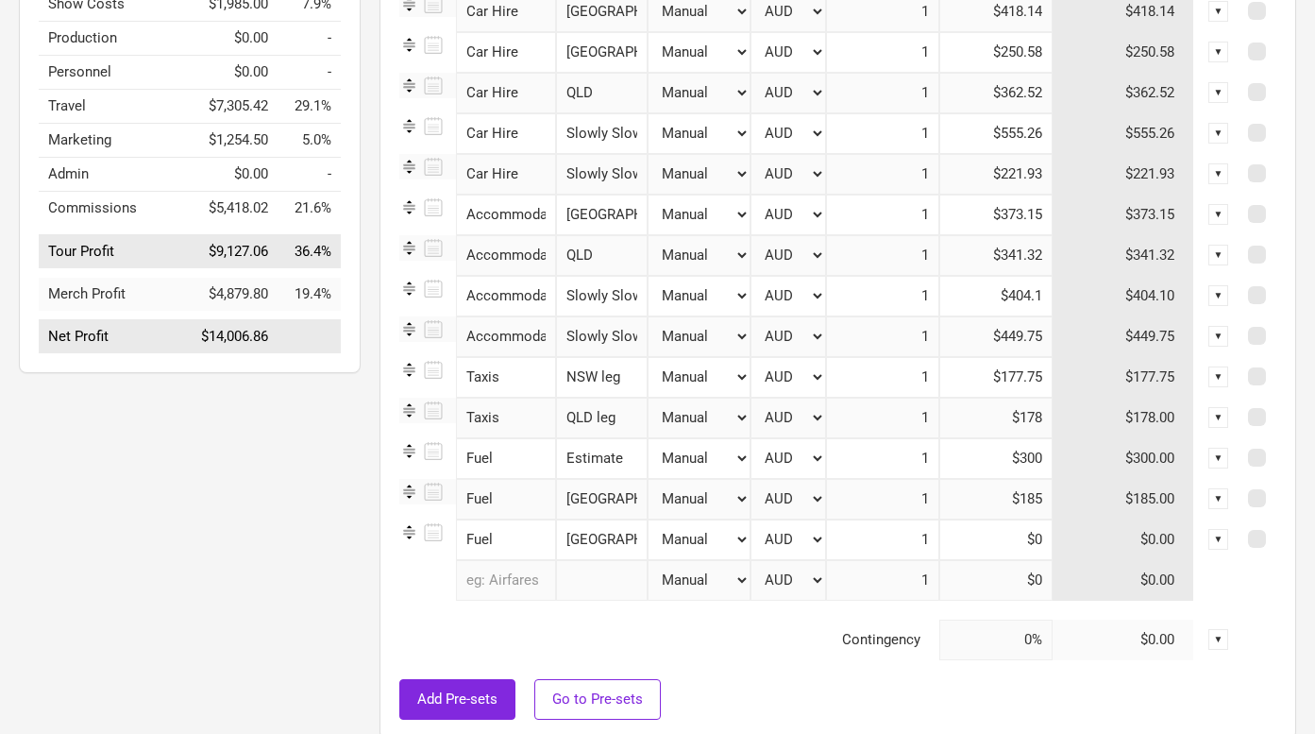
click at [617, 331] on input "Slowly Slowly November" at bounding box center [602, 336] width 92 height 41
click at [1039, 542] on input at bounding box center [995, 539] width 113 height 41
type input "$39.12"
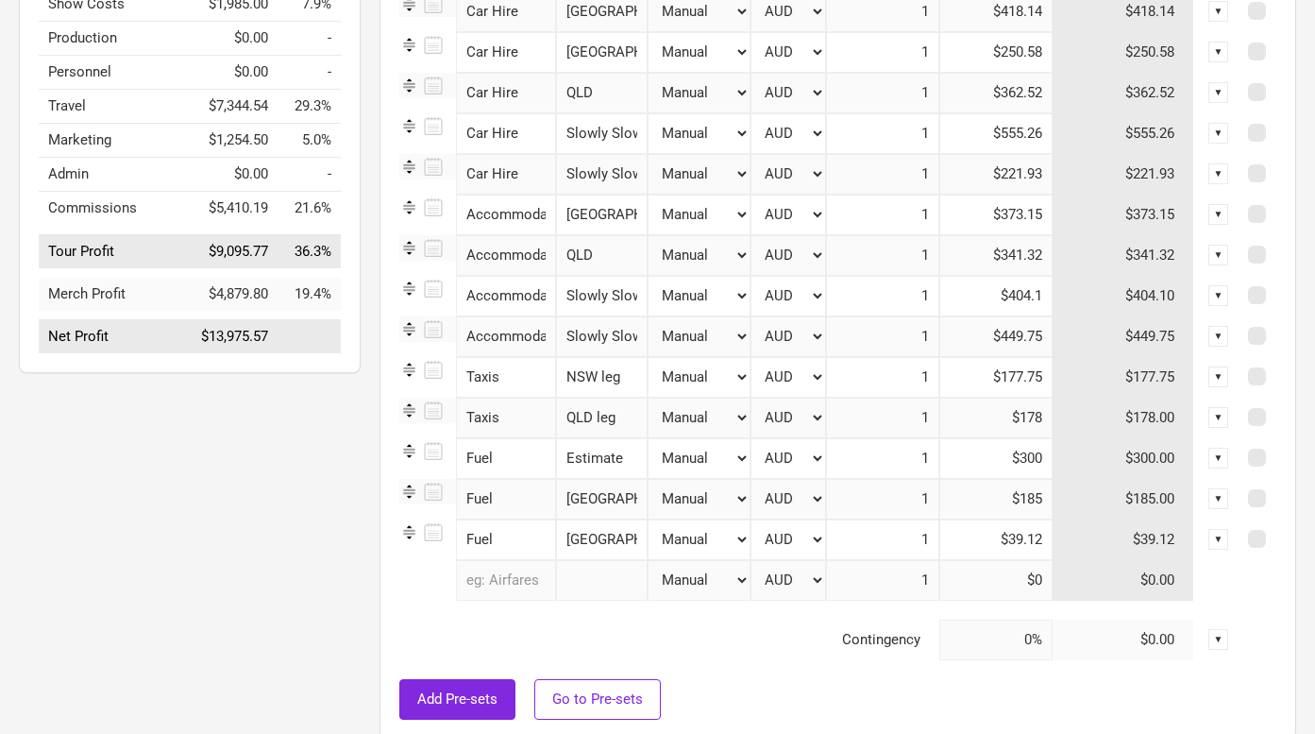
click at [306, 517] on div "Options Tour Budget Last saved 12:15:57 PM Unsaved Tour Income $25,090.00 100.0…" at bounding box center [180, 241] width 361 height 1016
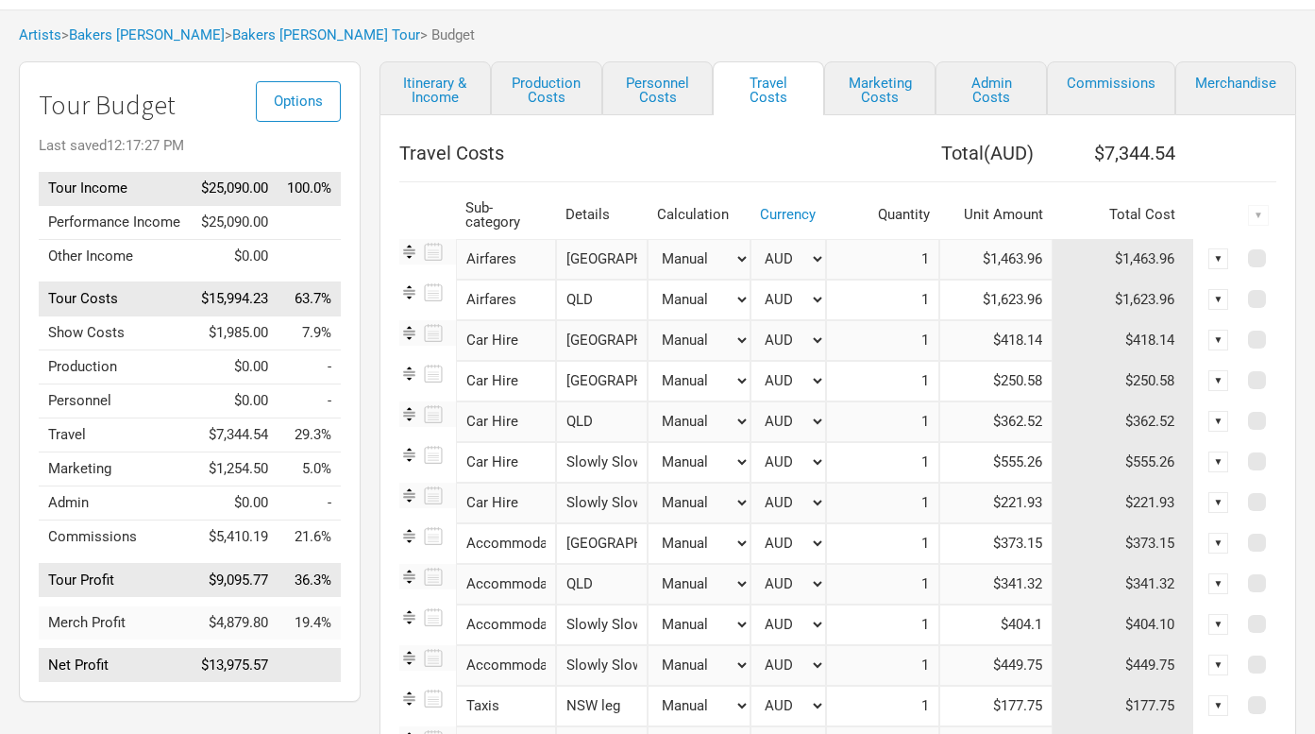
scroll to position [97, 0]
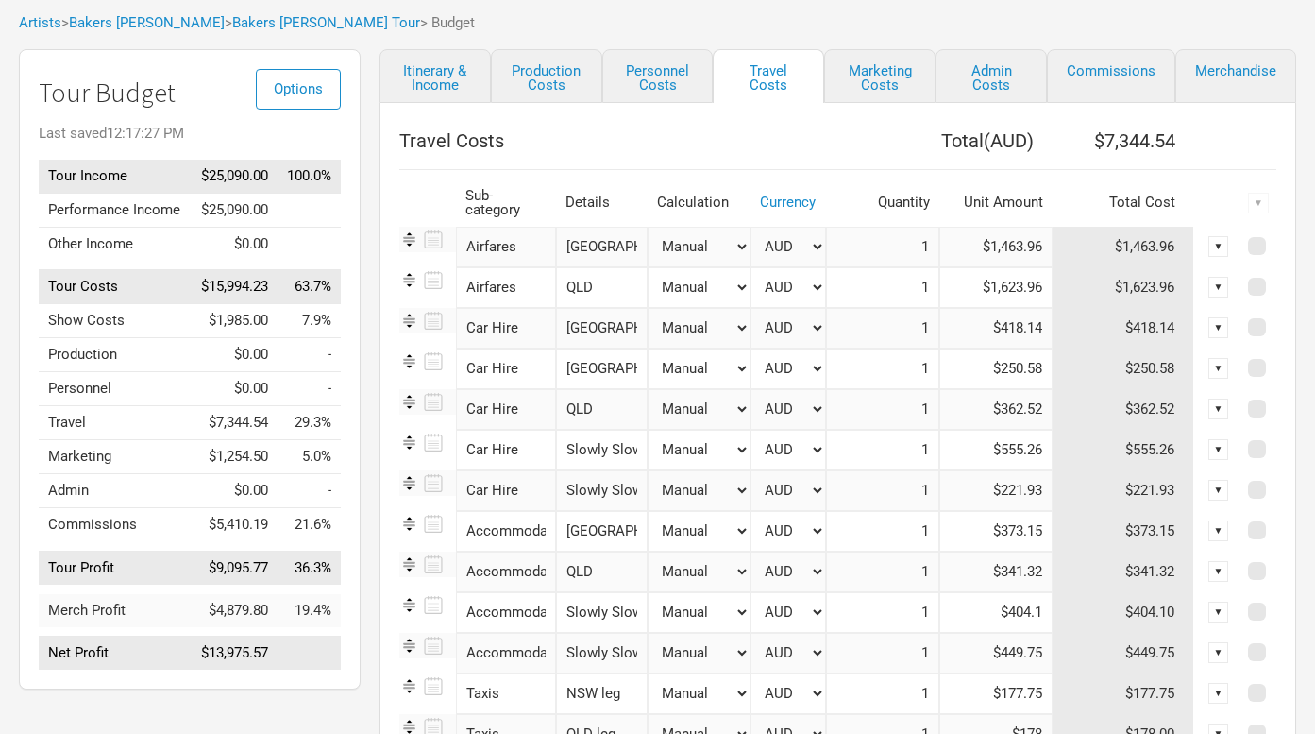
click at [613, 495] on input "Slowly Slowly November" at bounding box center [602, 490] width 92 height 41
click at [616, 456] on input "Slowly Slowly August" at bounding box center [602, 450] width 92 height 41
click at [683, 150] on th "Travel Costs" at bounding box center [612, 141] width 427 height 38
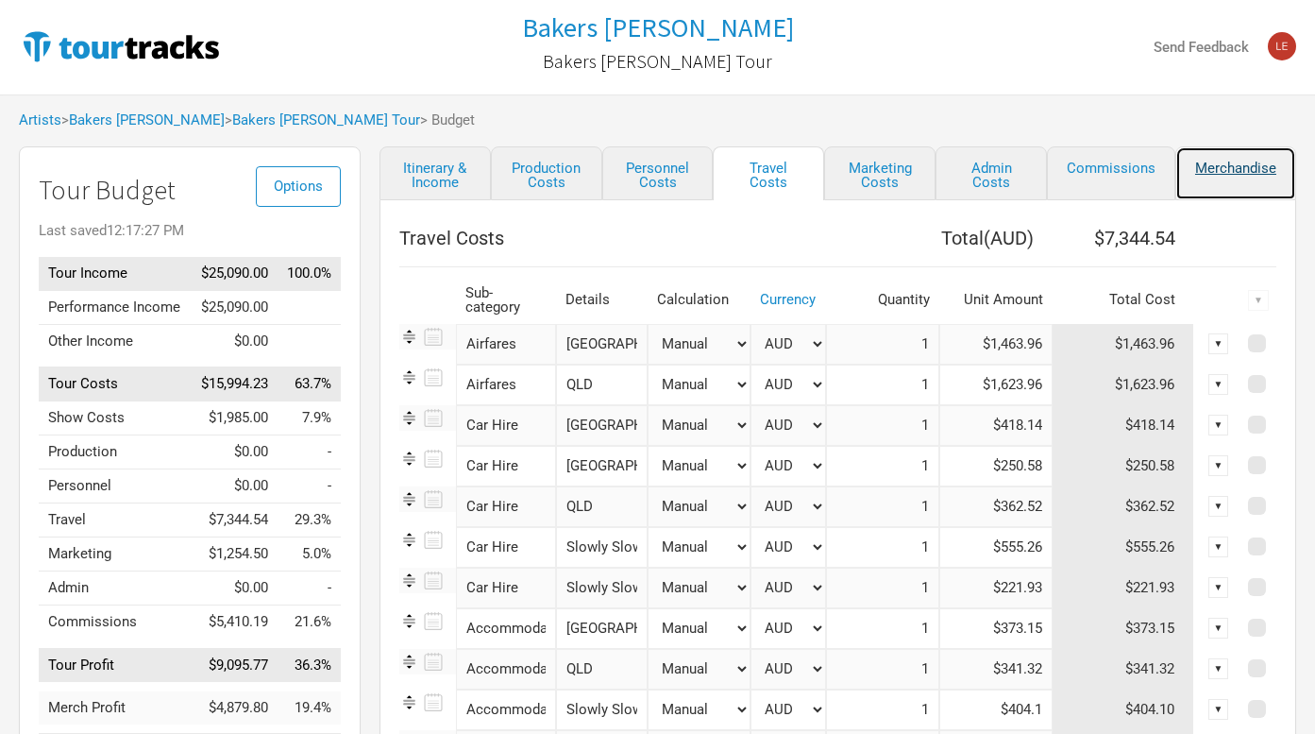
click at [1204, 176] on link "Merchandise" at bounding box center [1235, 173] width 121 height 54
select select "Set Amount"
select select "% of Gross Merch"
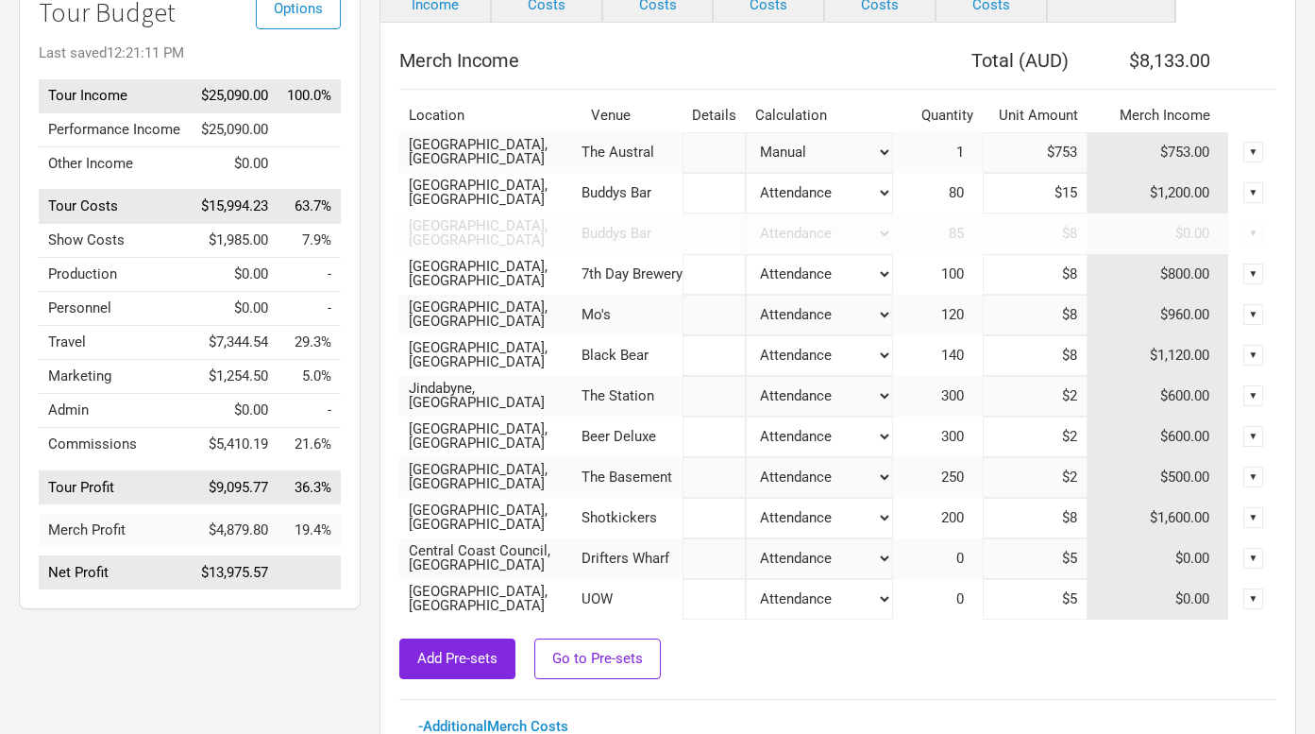
scroll to position [182, 0]
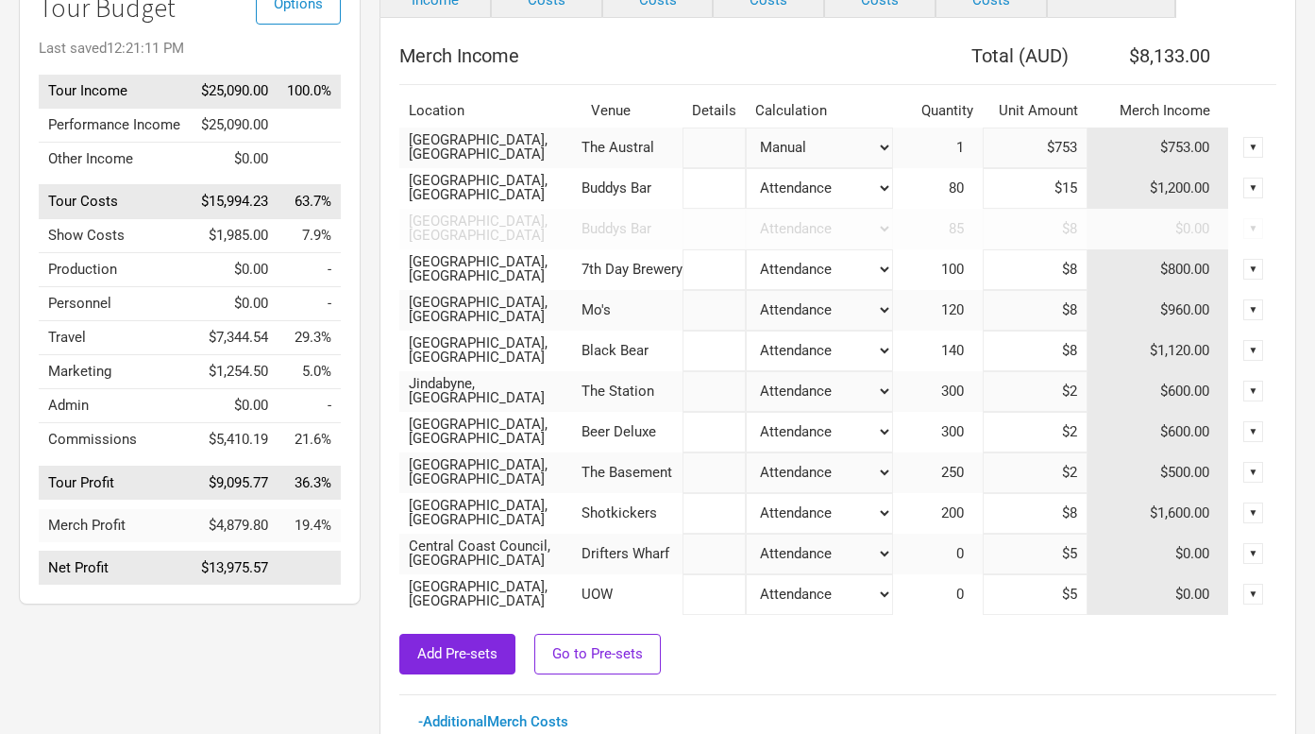
click at [847, 168] on select "Attendance Manual % of Performance Income" at bounding box center [819, 147] width 146 height 41
select select "Set Amount"
click at [746, 168] on select "Attendance Manual % of Performance Income" at bounding box center [819, 147] width 146 height 41
type input "$7,635"
click at [1059, 467] on input "$2" at bounding box center [1035, 472] width 105 height 41
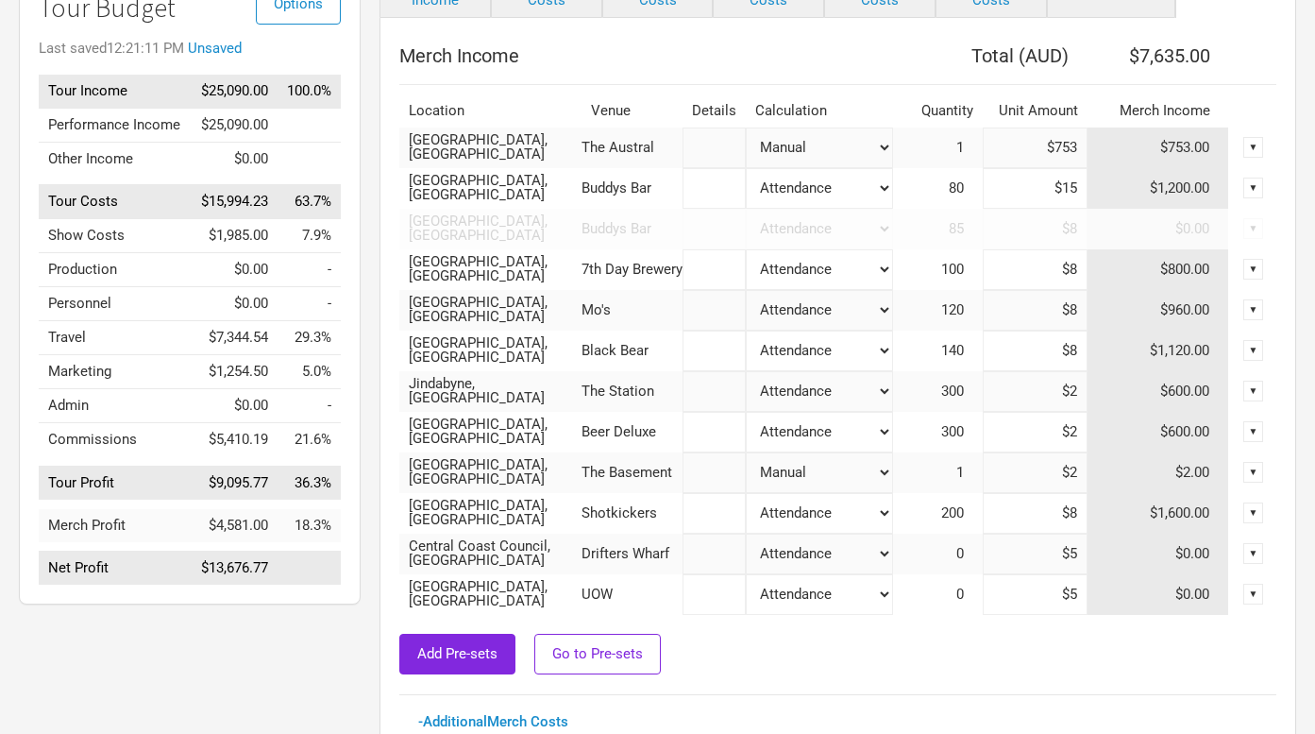
drag, startPoint x: 1044, startPoint y: 468, endPoint x: 1107, endPoint y: 468, distance: 63.3
click at [1107, 468] on tr "[GEOGRAPHIC_DATA], [GEOGRAPHIC_DATA] The Basement Attendance Manual % of Perfor…" at bounding box center [837, 472] width 877 height 41
type input "$166"
type input "$7,799"
type input "$1,662"
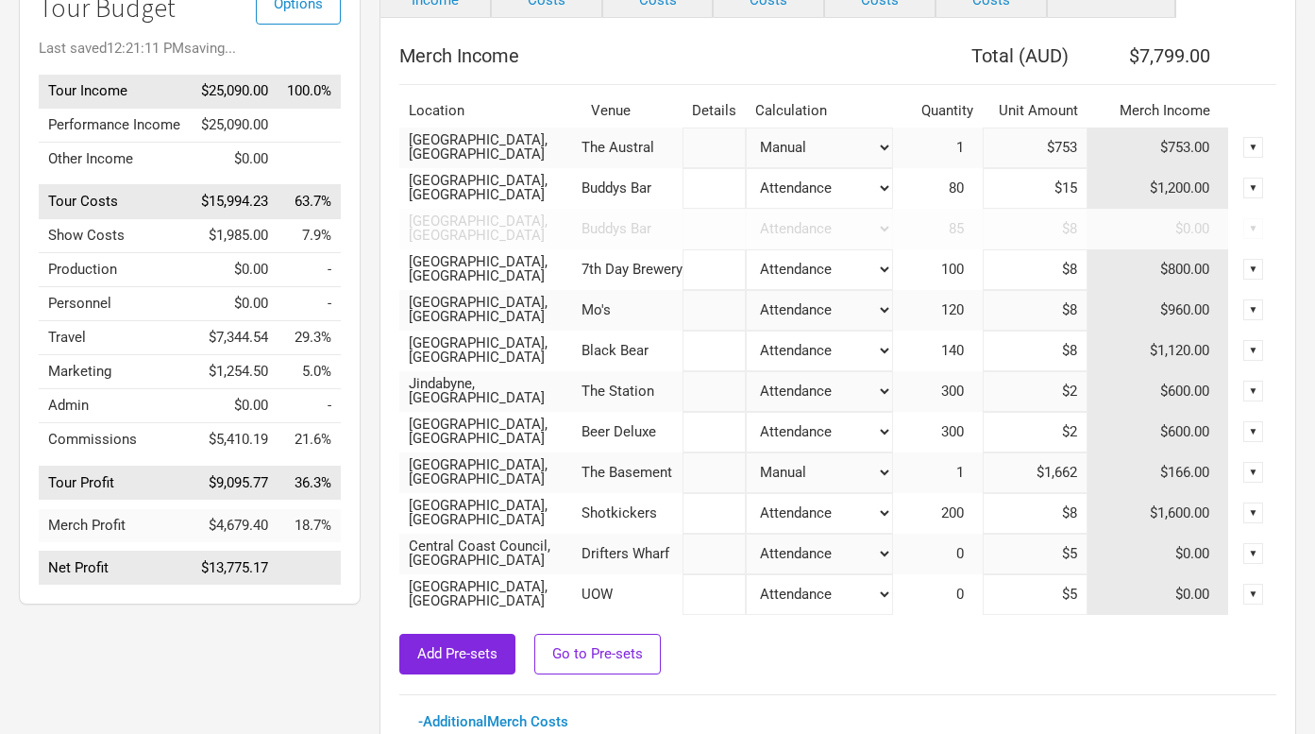
type input "$9,295"
type input "$1,662"
click at [848, 168] on select "Attendance Manual % of Performance Income" at bounding box center [819, 147] width 146 height 41
select select "Tickets"
click at [746, 168] on select "Attendance Manual % of Performance Income" at bounding box center [819, 147] width 146 height 41
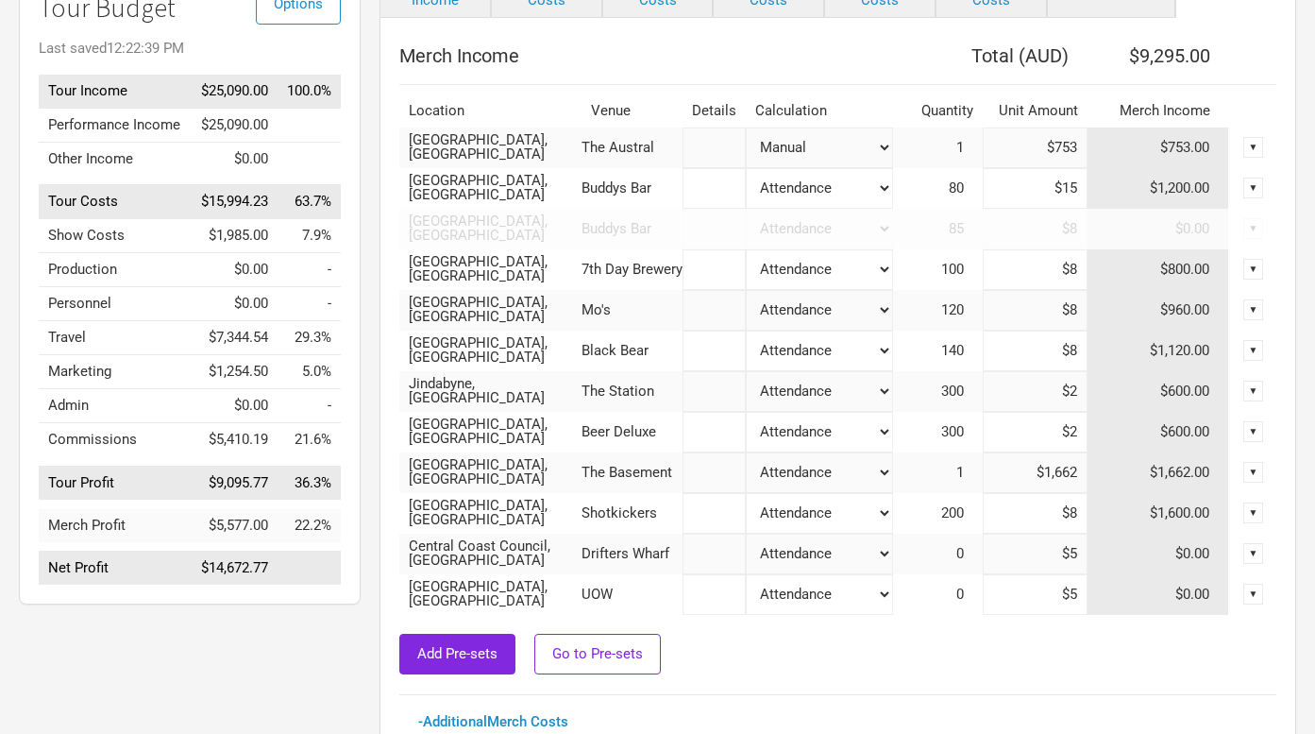
type input "$423,133"
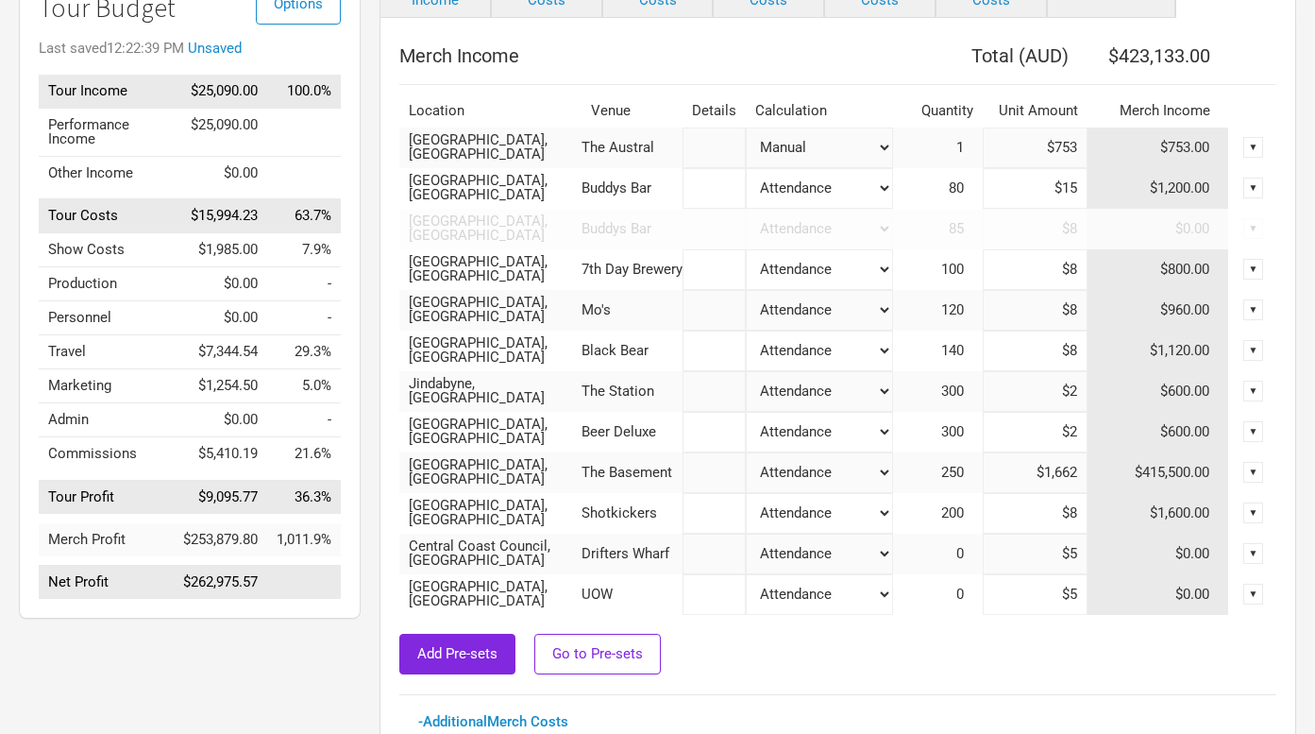
drag, startPoint x: 1032, startPoint y: 472, endPoint x: 1136, endPoint y: 472, distance: 103.9
click at [1136, 472] on tr "[GEOGRAPHIC_DATA], [GEOGRAPHIC_DATA] The Basement Attendance Manual % of Perfor…" at bounding box center [837, 472] width 877 height 41
drag, startPoint x: 935, startPoint y: 468, endPoint x: 1078, endPoint y: 468, distance: 143.5
click at [1078, 468] on tr "[GEOGRAPHIC_DATA], [GEOGRAPHIC_DATA] The Basement Attendance Manual % of Perfor…" at bounding box center [837, 472] width 877 height 41
click at [874, 168] on select "Attendance Manual % of Performance Income" at bounding box center [819, 147] width 146 height 41
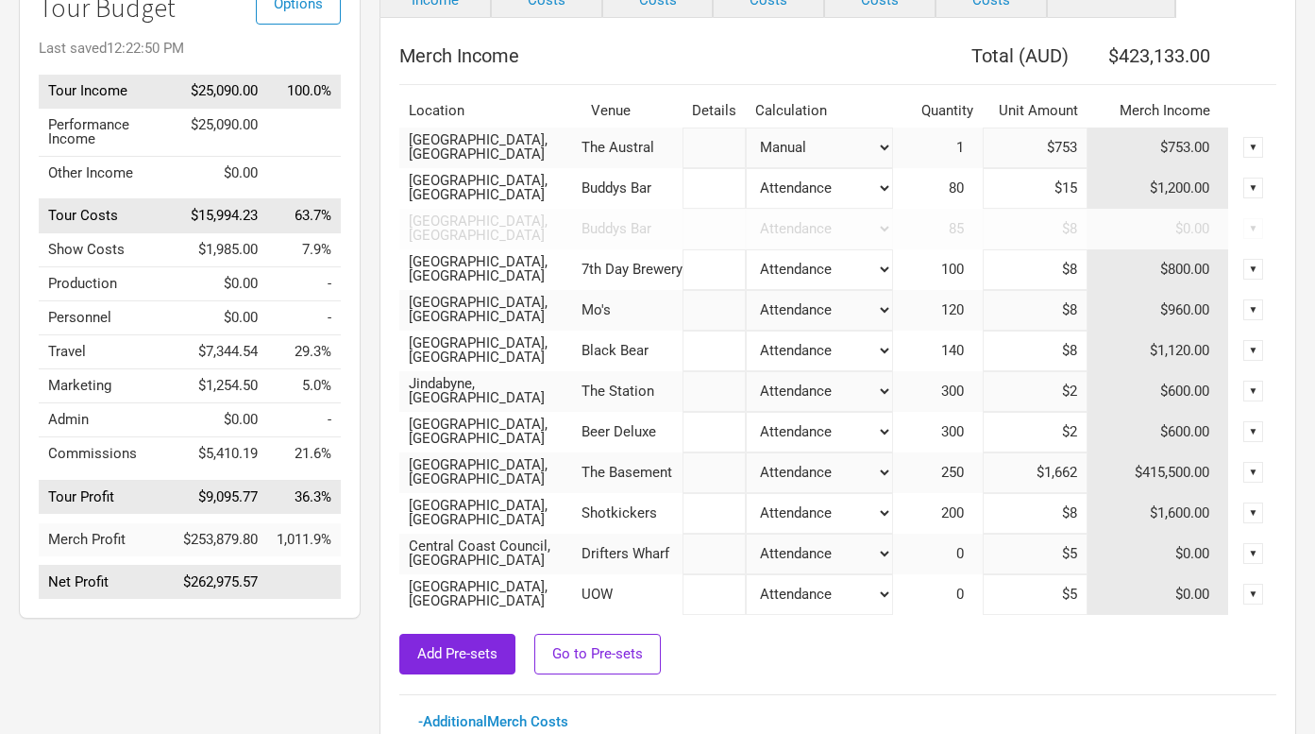
click at [942, 473] on span "250" at bounding box center [962, 472] width 42 height 17
click at [959, 473] on span "250" at bounding box center [962, 472] width 42 height 17
click at [1040, 472] on input "$1,662" at bounding box center [1035, 472] width 105 height 41
drag, startPoint x: 1027, startPoint y: 473, endPoint x: 1172, endPoint y: 473, distance: 144.5
click at [1171, 473] on tr "[GEOGRAPHIC_DATA], [GEOGRAPHIC_DATA] The Basement Attendance Manual % of Perfor…" at bounding box center [837, 472] width 877 height 41
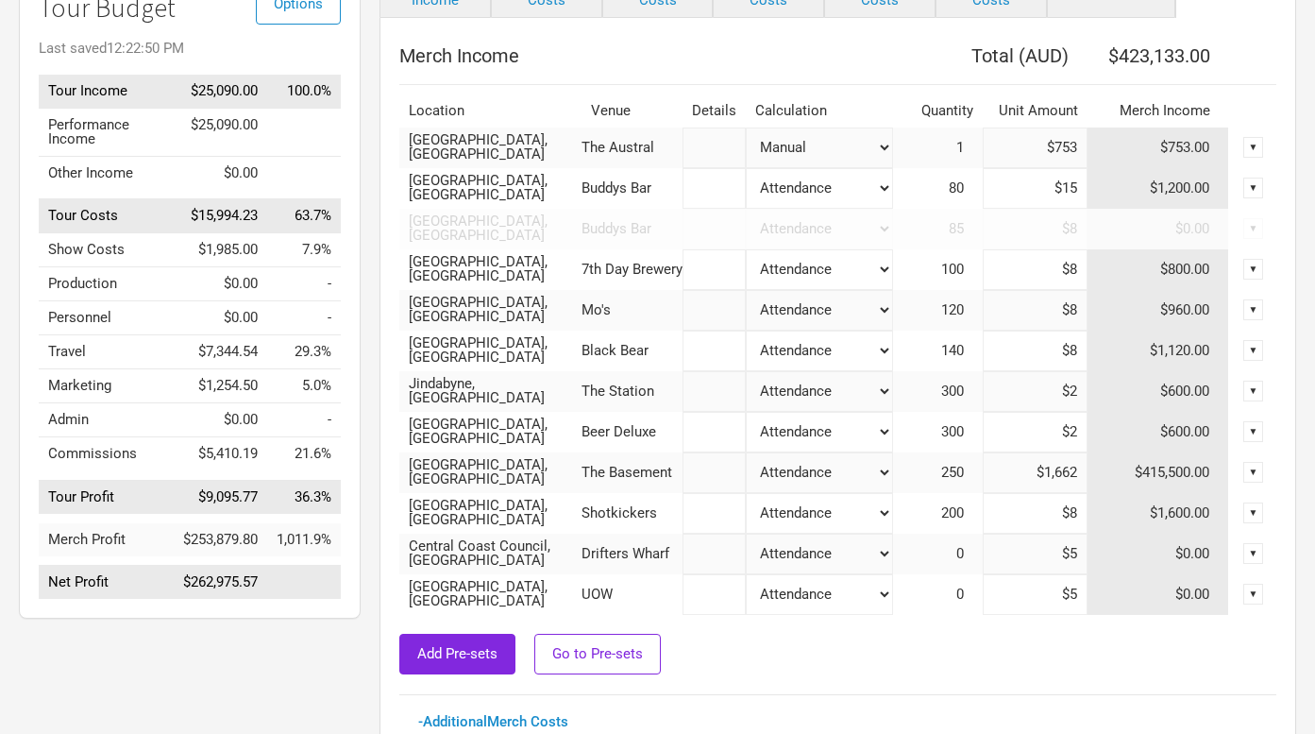
click at [826, 168] on select "Attendance Manual % of Performance Income" at bounding box center [819, 147] width 146 height 41
select select "Set Amount"
click at [746, 168] on select "Attendance Manual % of Performance Income" at bounding box center [819, 147] width 146 height 41
type input "$9,295"
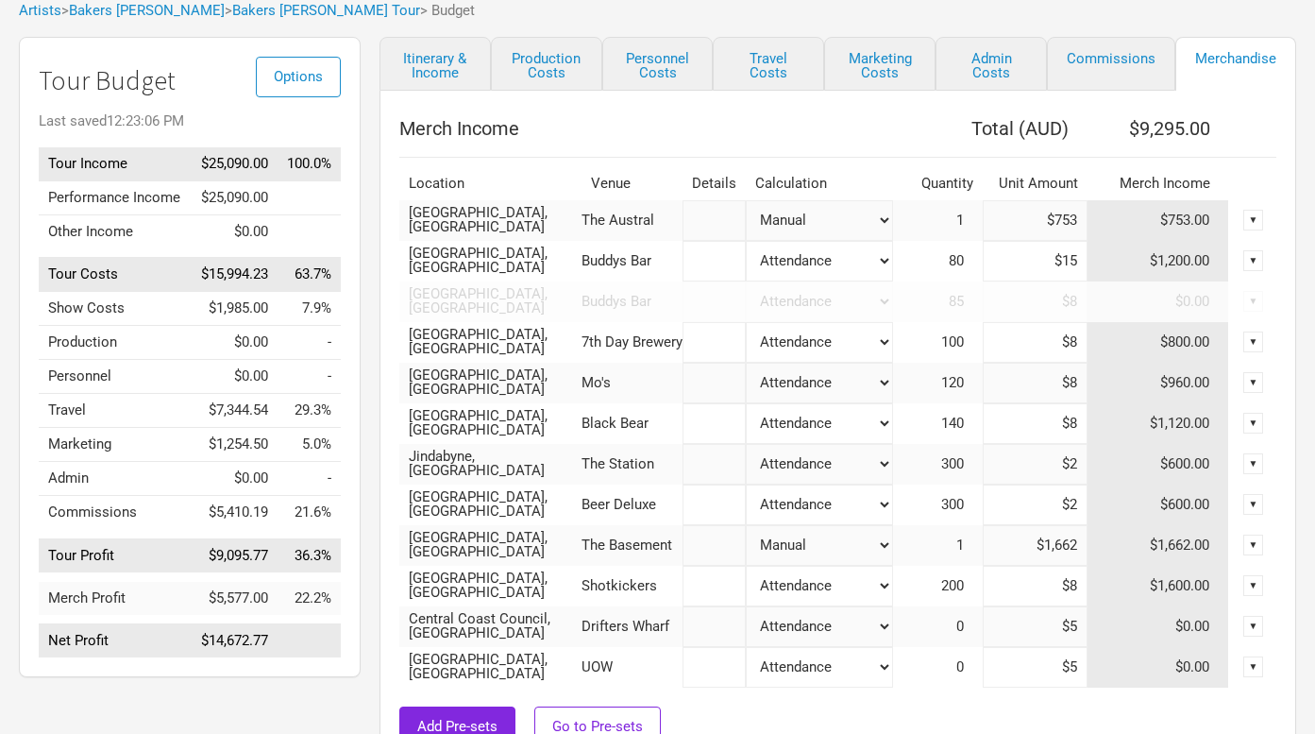
scroll to position [191, 0]
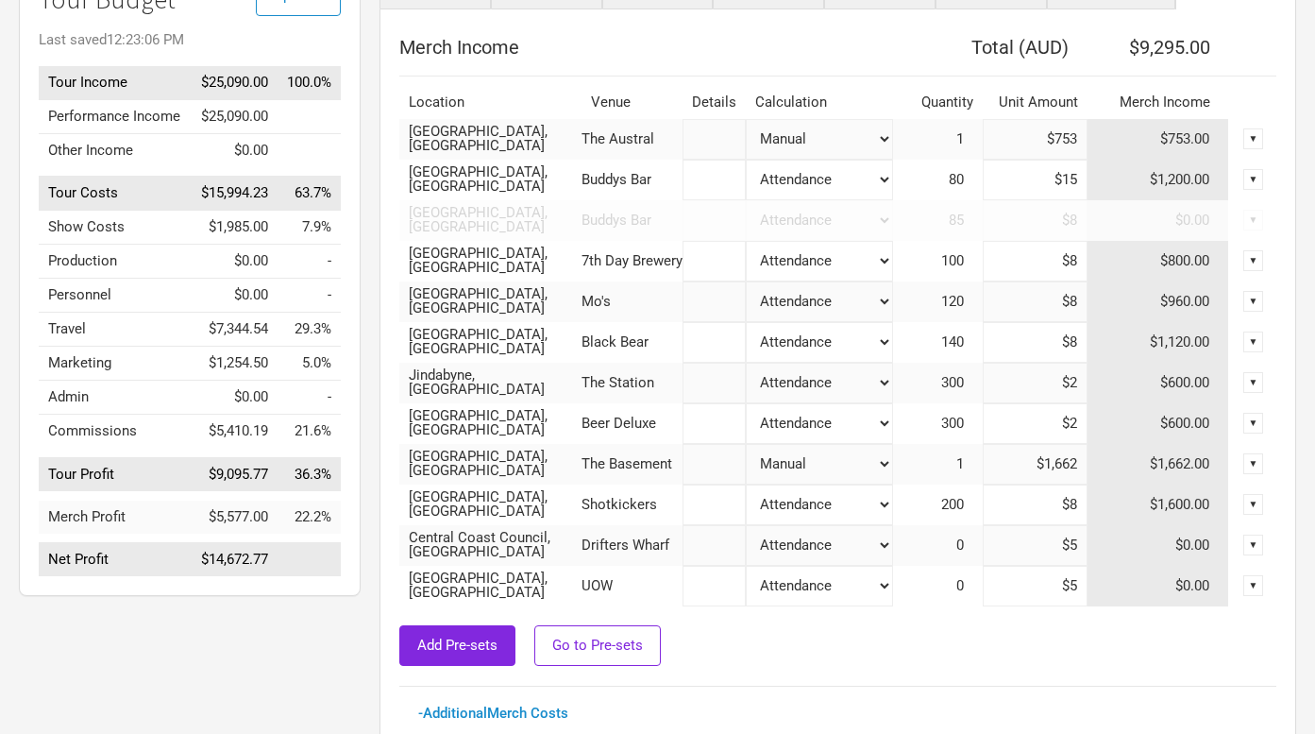
click at [795, 160] on select "Attendance Manual % of Performance Income" at bounding box center [819, 139] width 146 height 41
select select "Set Amount"
click at [746, 160] on select "Attendance Manual % of Performance Income" at bounding box center [819, 139] width 146 height 41
type input "$8,697"
click at [1032, 385] on input "$2" at bounding box center [1035, 383] width 105 height 41
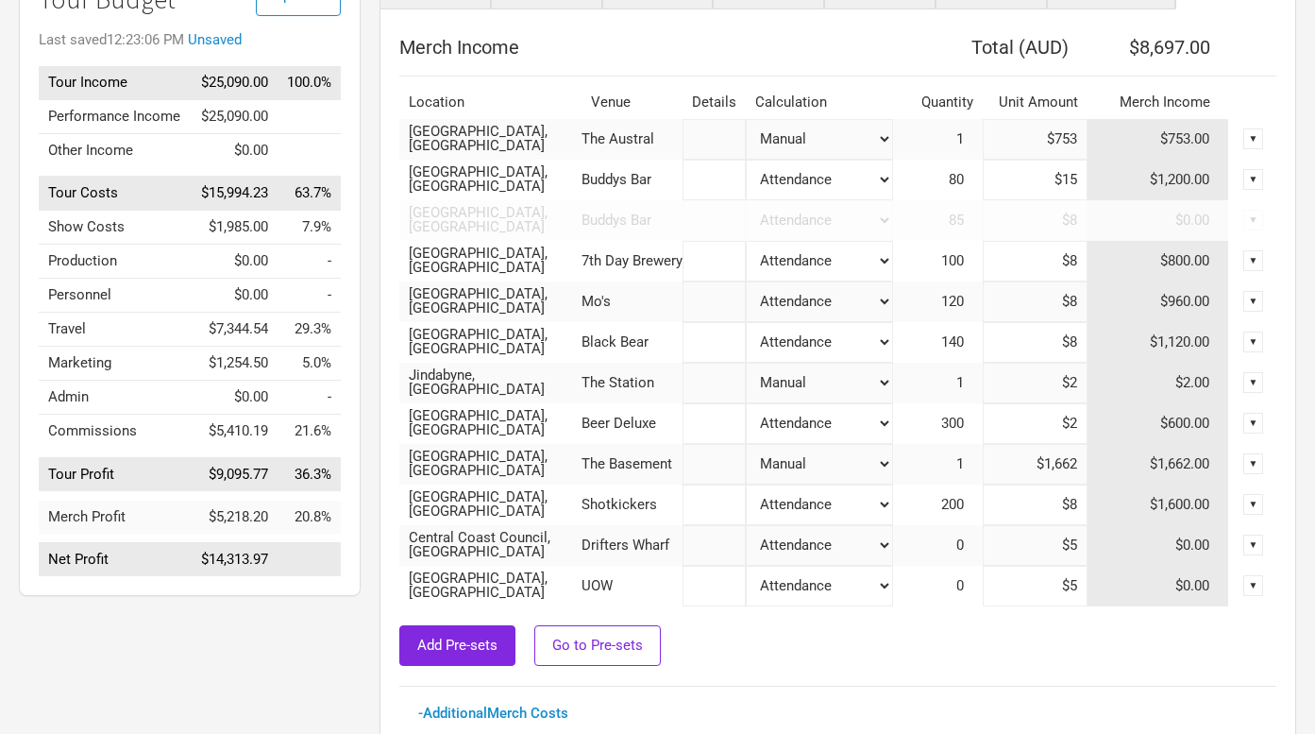
drag, startPoint x: 1032, startPoint y: 385, endPoint x: 1096, endPoint y: 385, distance: 64.2
click at [1096, 385] on tr "Jindabyne, [GEOGRAPHIC_DATA] The Station Attendance Manual % of Performance Inc…" at bounding box center [837, 383] width 877 height 41
type input "$4"
type input "$8,699"
type input "$43"
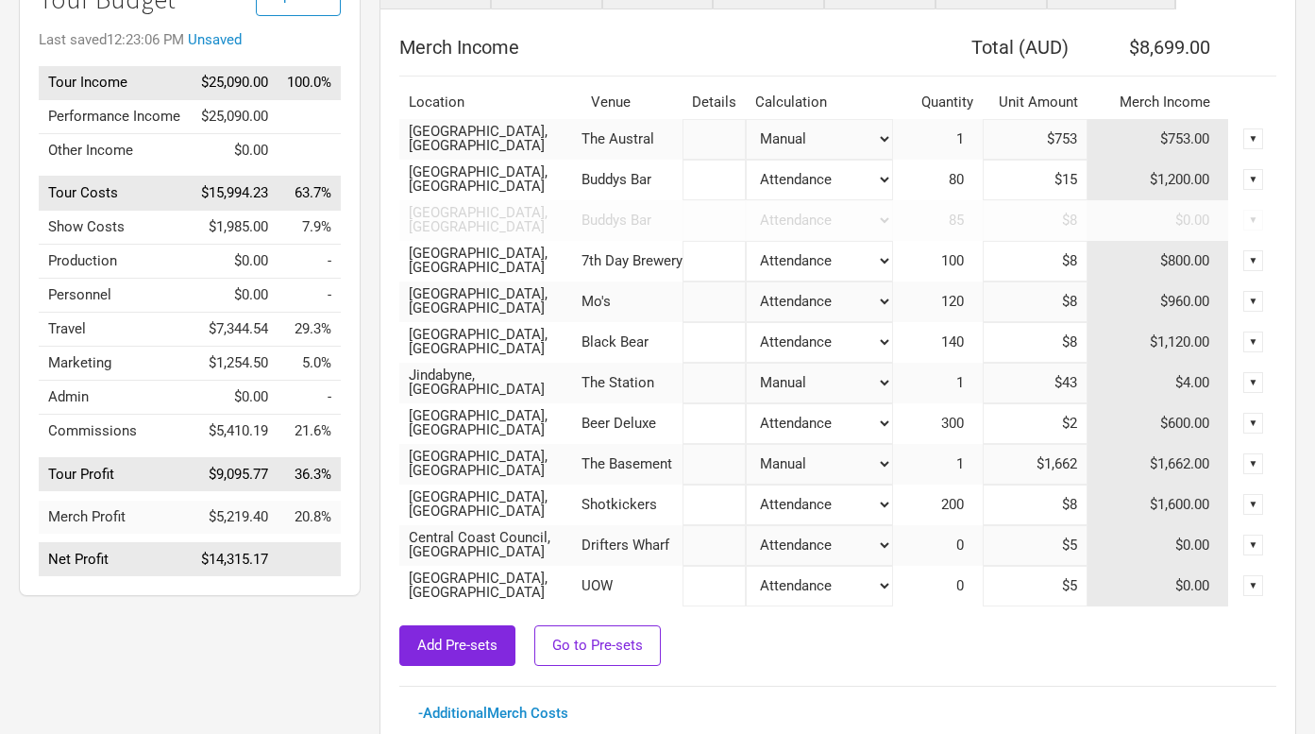
type input "$8,738"
type input "$431"
type input "$9,126"
type input "$431"
click at [1055, 347] on input "$8" at bounding box center [1035, 342] width 105 height 41
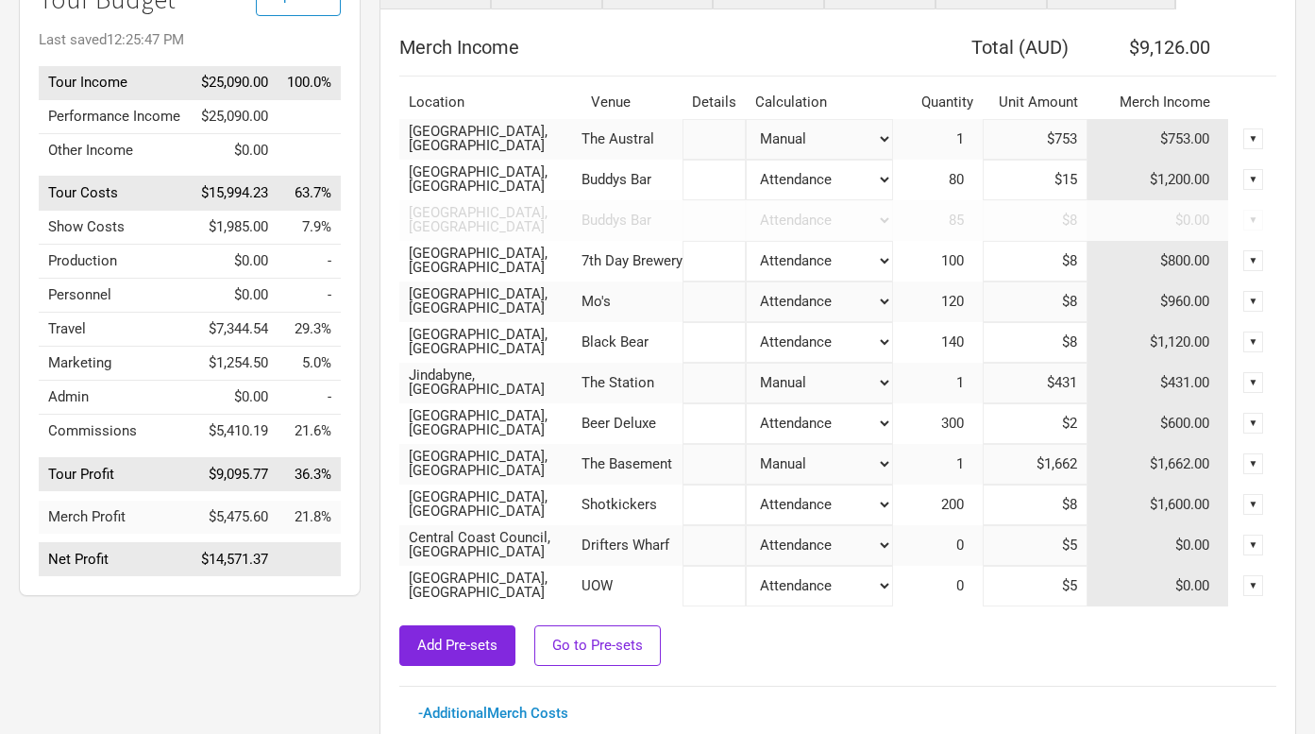
click at [1192, 344] on td "$1,120.00" at bounding box center [1159, 342] width 142 height 41
click at [782, 160] on select "Attendance Manual % of Performance Income" at bounding box center [819, 139] width 146 height 41
select select "Set Amount"
click at [746, 160] on select "Attendance Manual % of Performance Income" at bounding box center [819, 139] width 146 height 41
type input "$8,014"
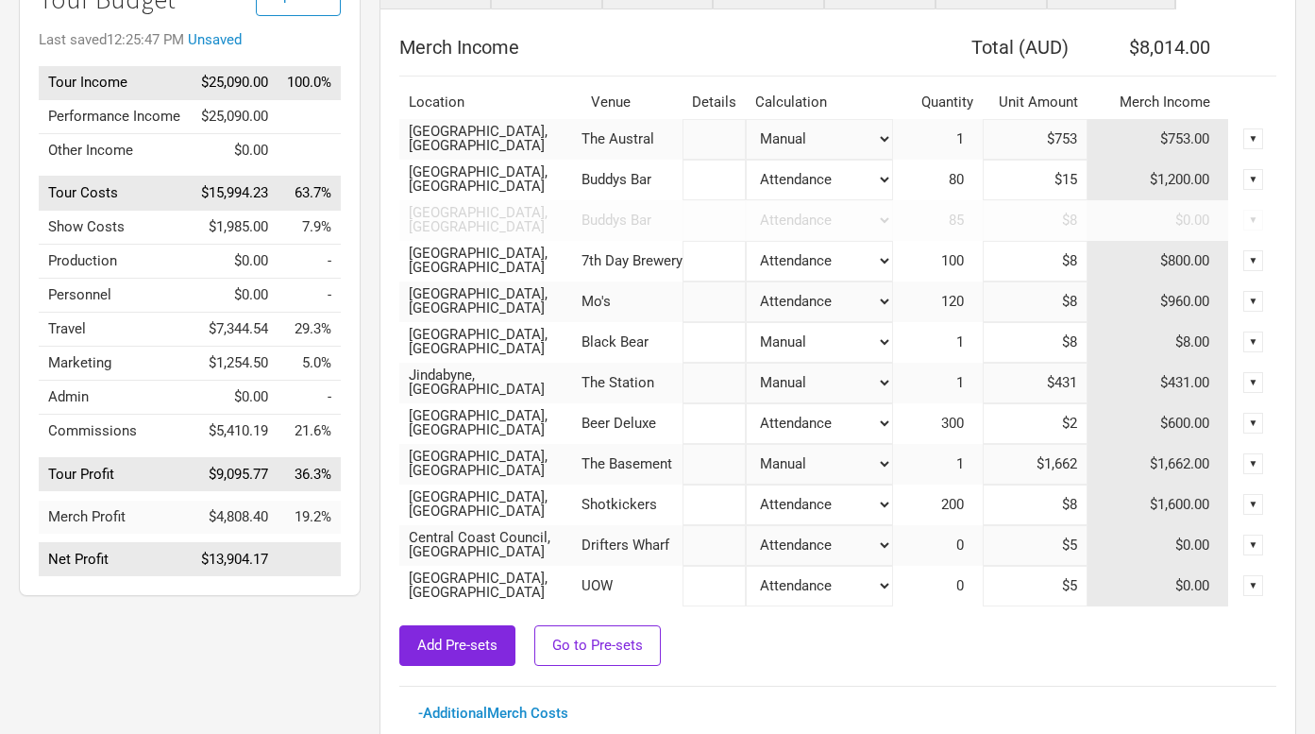
drag, startPoint x: 1057, startPoint y: 344, endPoint x: 1139, endPoint y: 344, distance: 82.1
click at [1135, 344] on tr "[GEOGRAPHIC_DATA], [GEOGRAPHIC_DATA] Black Bear Attendance Manual % of Performa…" at bounding box center [837, 342] width 877 height 41
type input "$1"
type input "$8,007"
type input "$13"
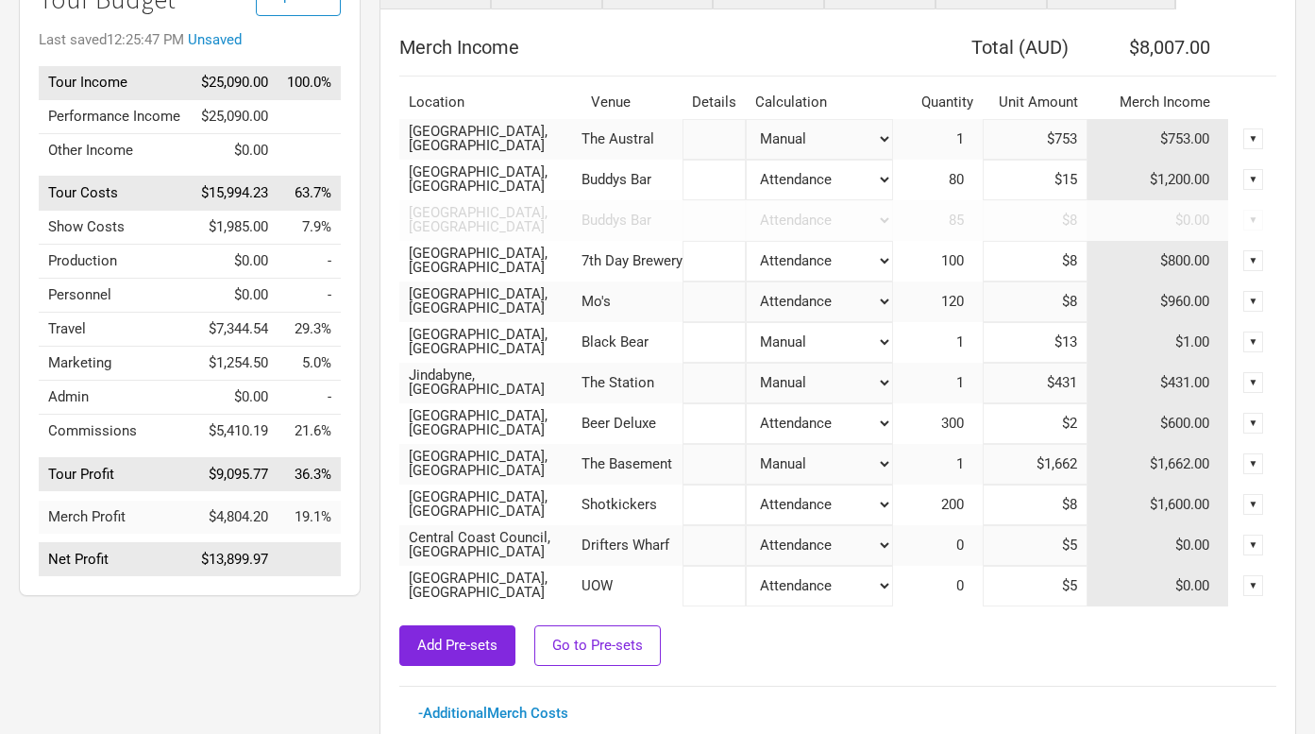
type input "$8,019"
type input "$1,303"
type input "$9,309"
type input "$1,303"
click at [805, 160] on select "Attendance Manual % of Performance Income" at bounding box center [819, 139] width 146 height 41
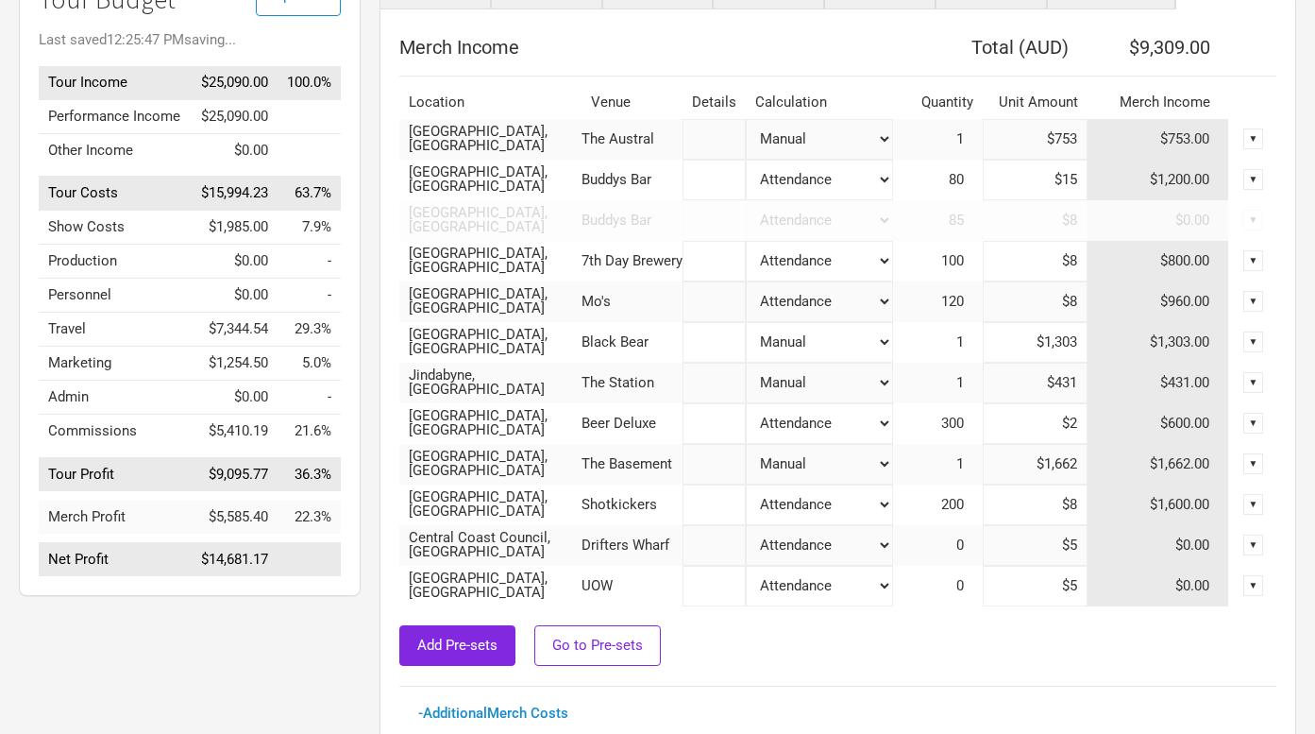
select select "Set Amount"
click at [746, 160] on select "Attendance Manual % of Performance Income" at bounding box center [819, 139] width 146 height 41
click at [1059, 305] on input "$8" at bounding box center [1035, 301] width 105 height 41
type input "$8,357"
drag, startPoint x: 1059, startPoint y: 305, endPoint x: 1095, endPoint y: 305, distance: 35.9
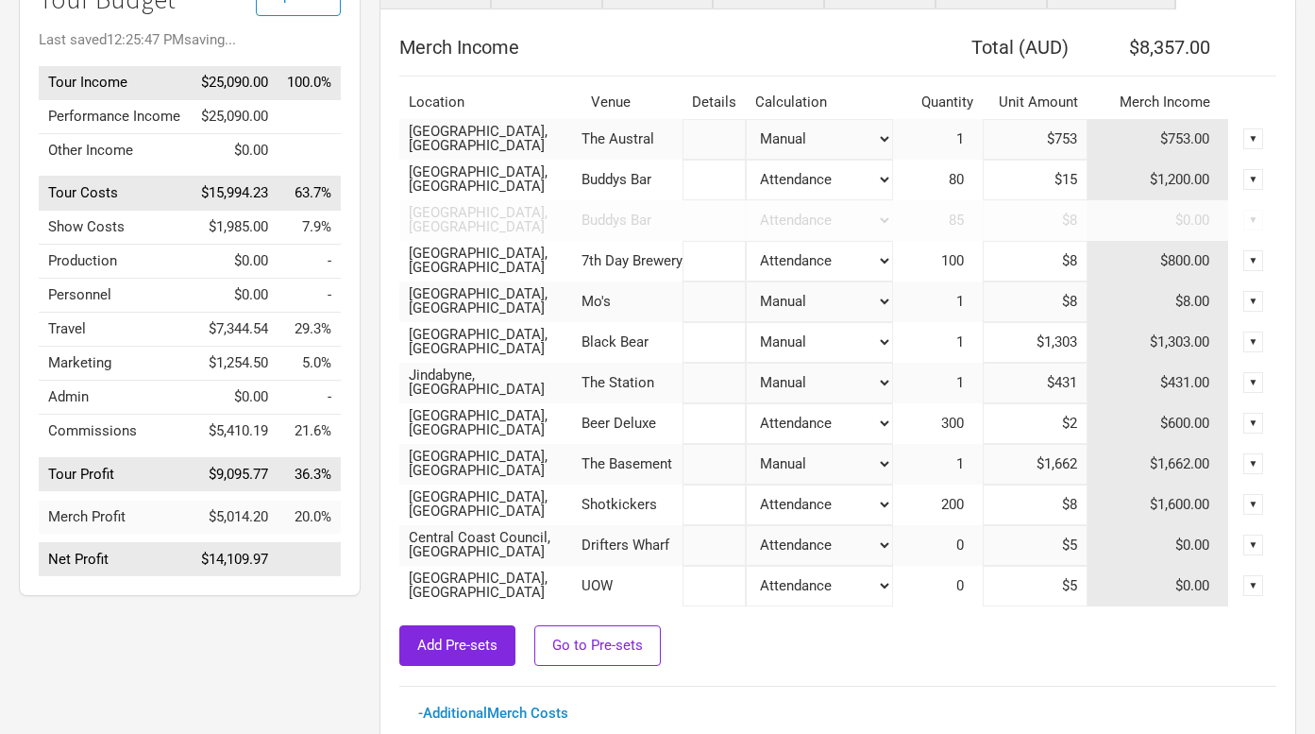
click at [1095, 305] on tr "[GEOGRAPHIC_DATA], [GEOGRAPHIC_DATA] Mo's Attendance Manual % of Performance In…" at bounding box center [837, 301] width 877 height 41
type input "$643"
type input "$8,992"
type input "$643"
